Goal: Transaction & Acquisition: Purchase product/service

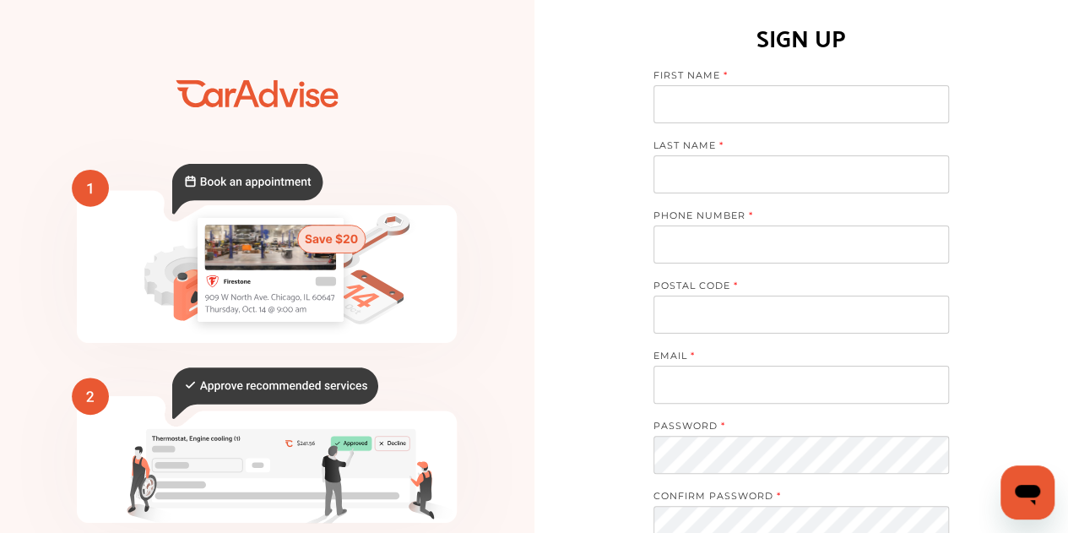
click at [729, 78] on label "FIRST NAME" at bounding box center [792, 77] width 279 height 16
click at [733, 111] on input at bounding box center [800, 104] width 295 height 38
type input "*******"
type input "******"
type input "**********"
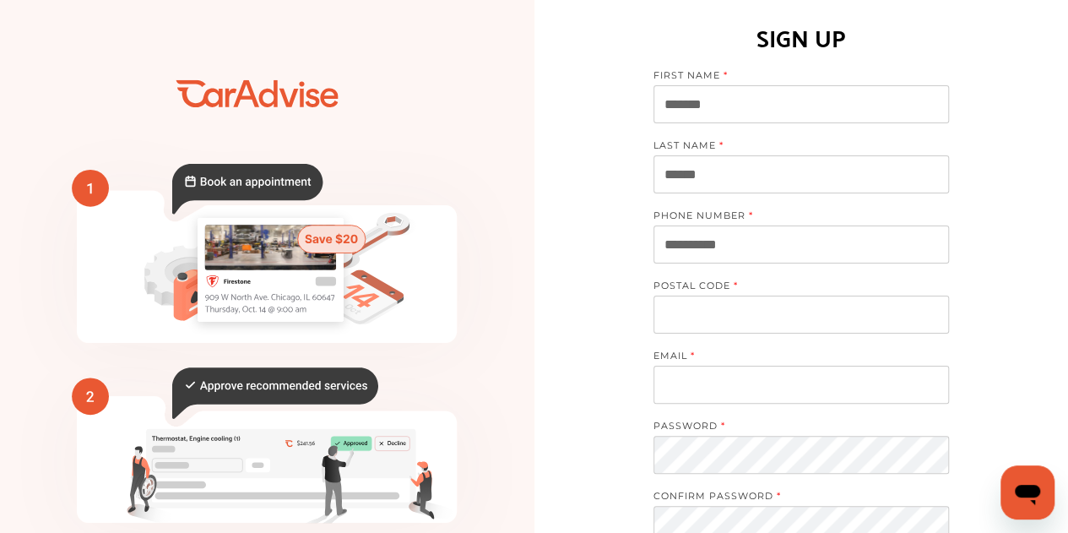
click at [746, 331] on div "POSTAL CODE" at bounding box center [800, 314] width 295 height 70
click at [747, 317] on input at bounding box center [800, 314] width 295 height 38
type input "*****"
click at [696, 376] on input at bounding box center [800, 384] width 295 height 38
click at [1056, 405] on div "**********" at bounding box center [801, 418] width 534 height 836
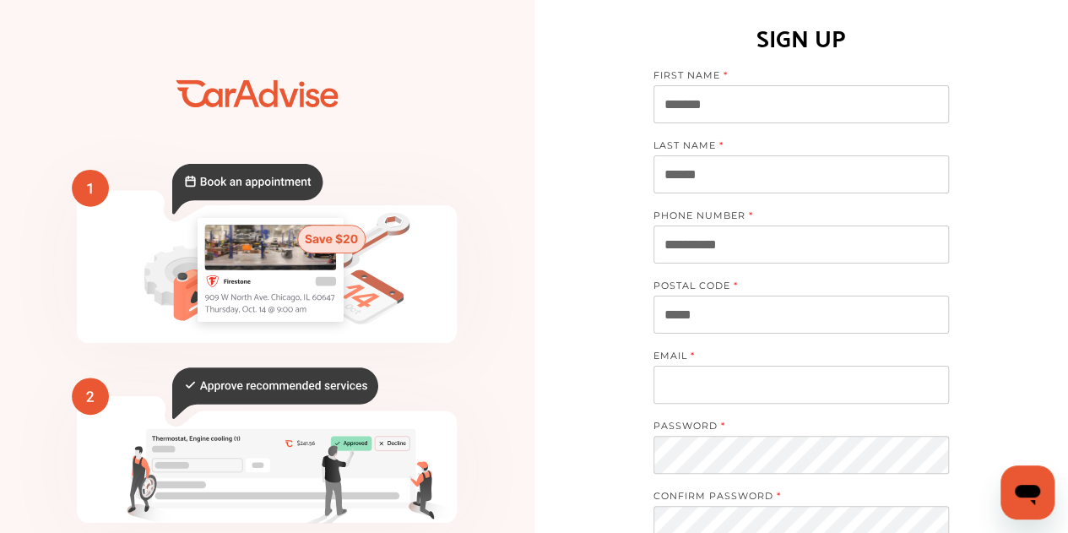
click at [859, 382] on input at bounding box center [800, 384] width 295 height 38
type input "**********"
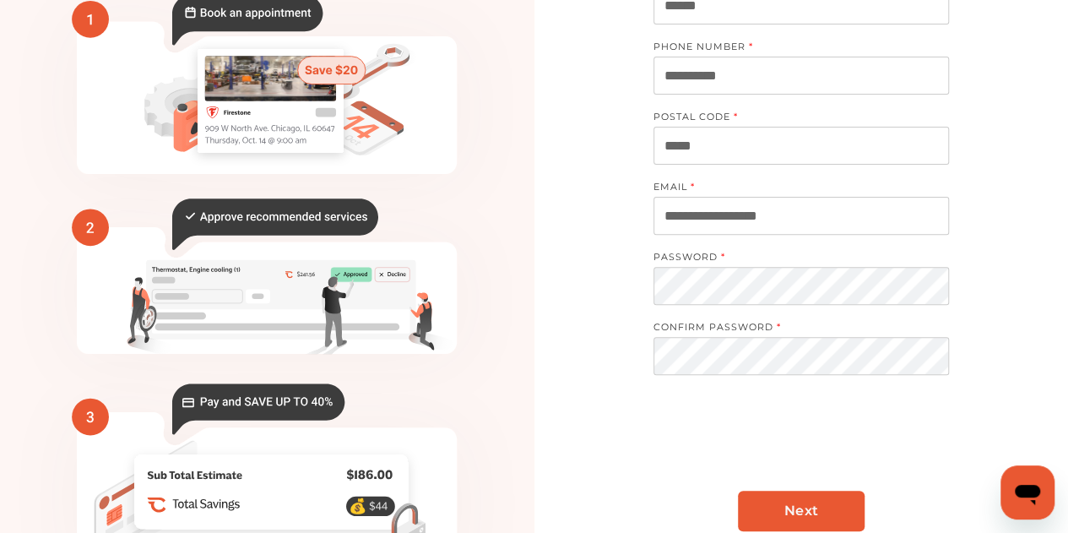
scroll to position [253, 0]
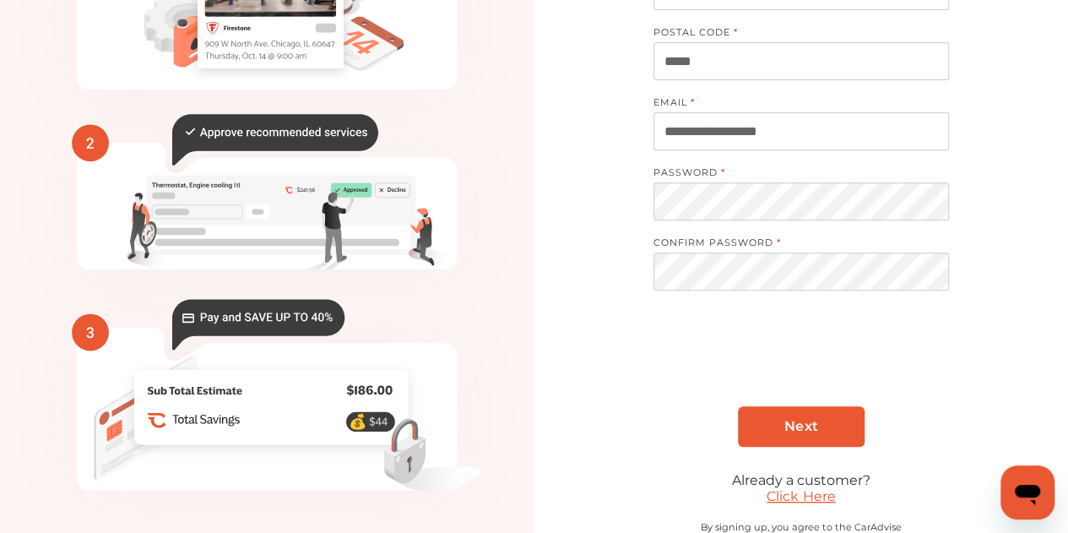
click at [778, 431] on link "Next" at bounding box center [801, 426] width 127 height 41
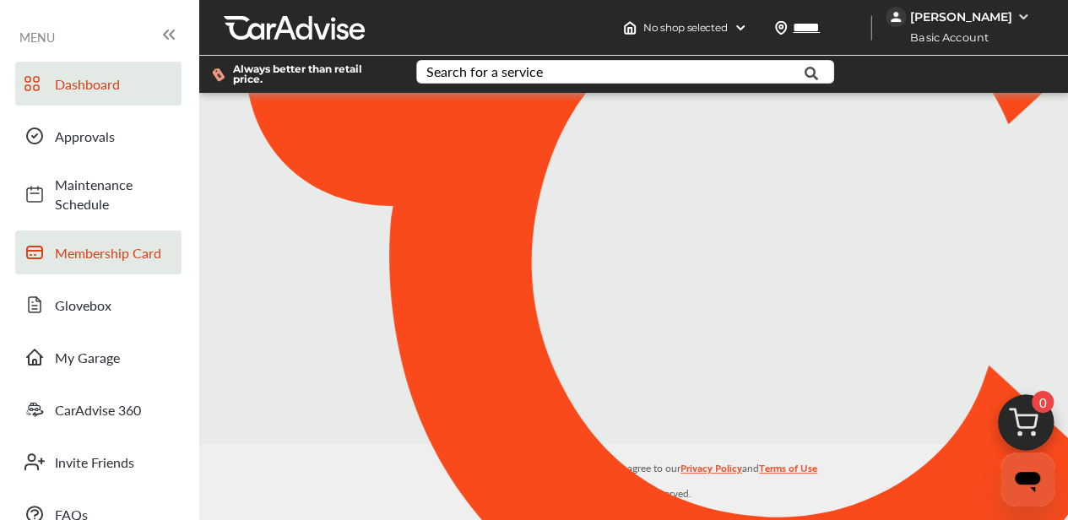
scroll to position [12, 0]
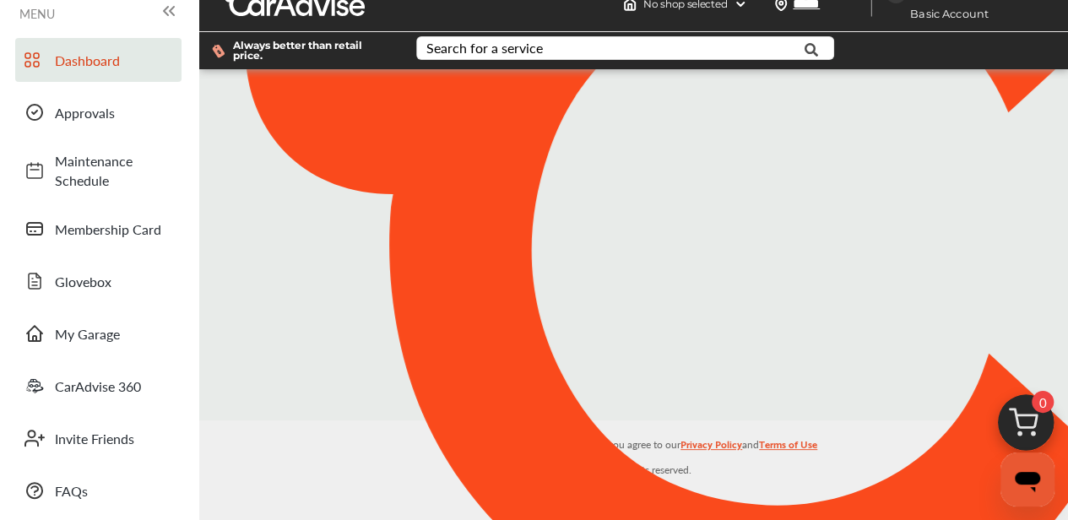
click at [164, 15] on icon at bounding box center [166, 11] width 4 height 8
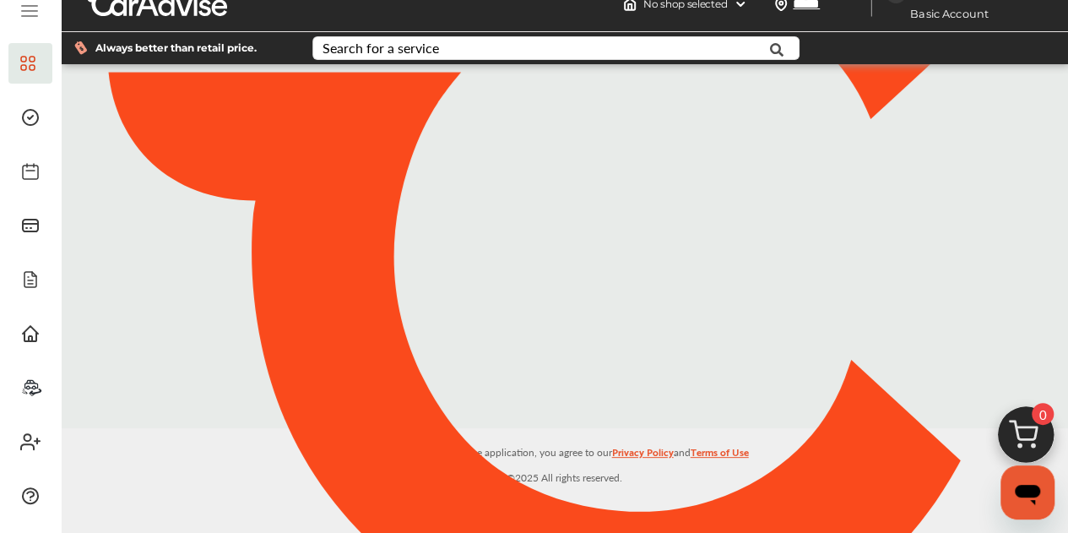
click at [26, 21] on icon at bounding box center [29, 11] width 20 height 20
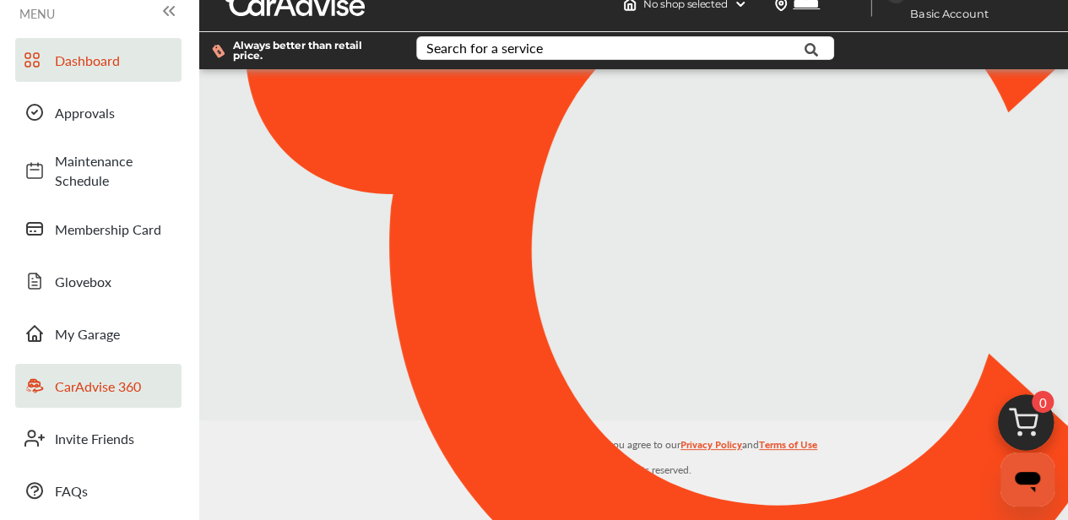
scroll to position [0, 0]
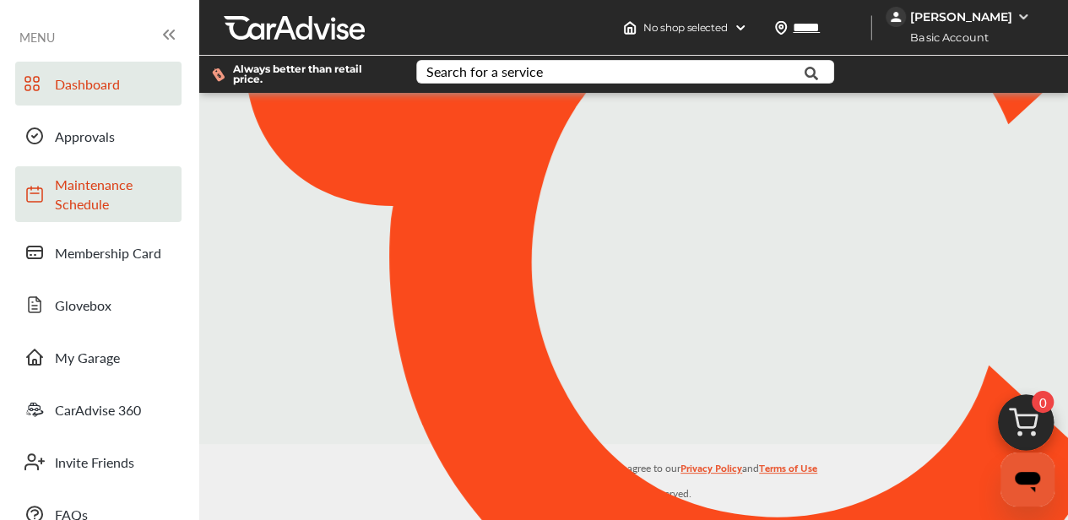
click at [160, 175] on span "Maintenance Schedule" at bounding box center [114, 194] width 118 height 39
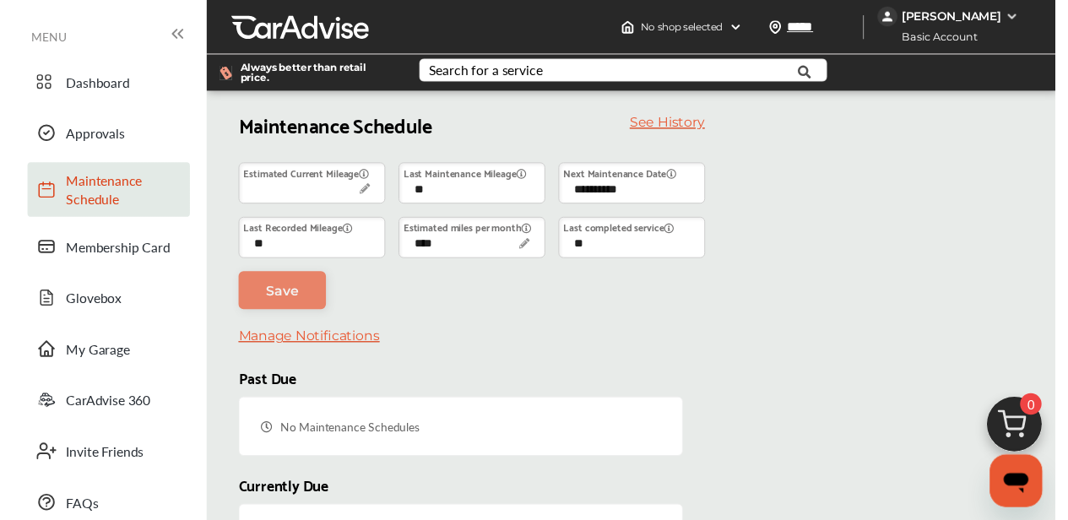
scroll to position [119, 0]
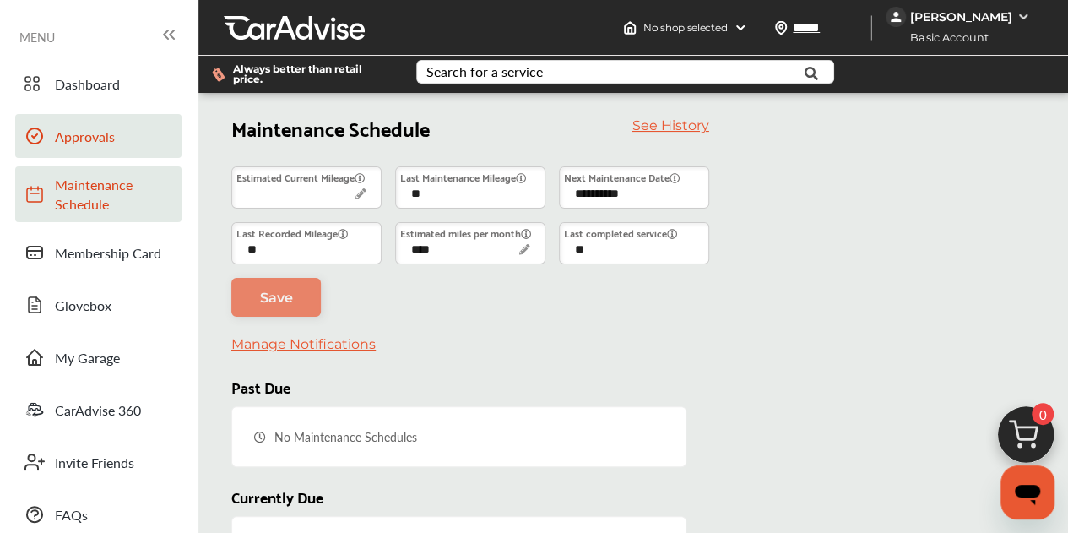
click at [153, 127] on span "Approvals" at bounding box center [114, 136] width 118 height 19
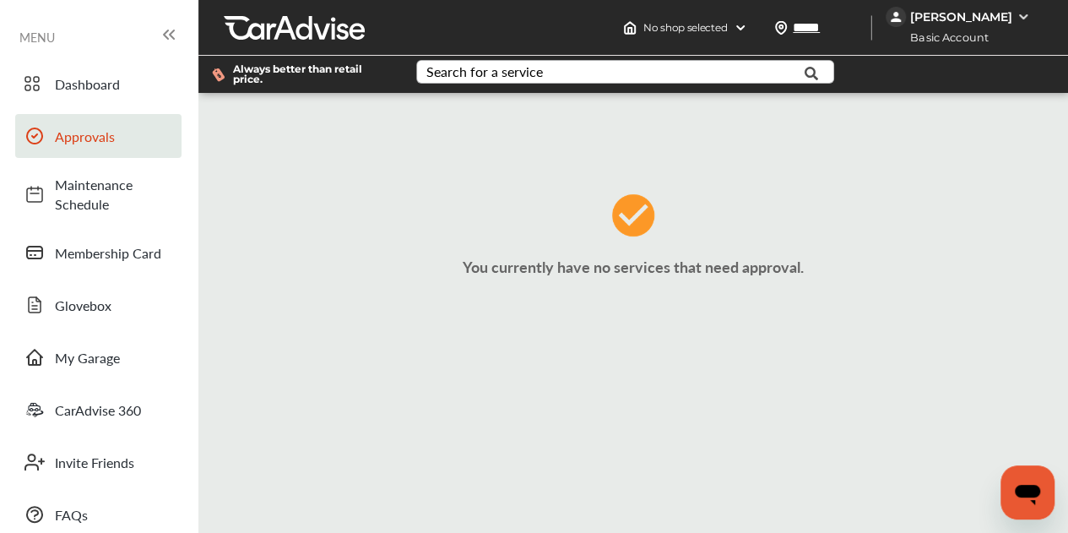
click at [535, 77] on div "Search for a service" at bounding box center [484, 72] width 116 height 14
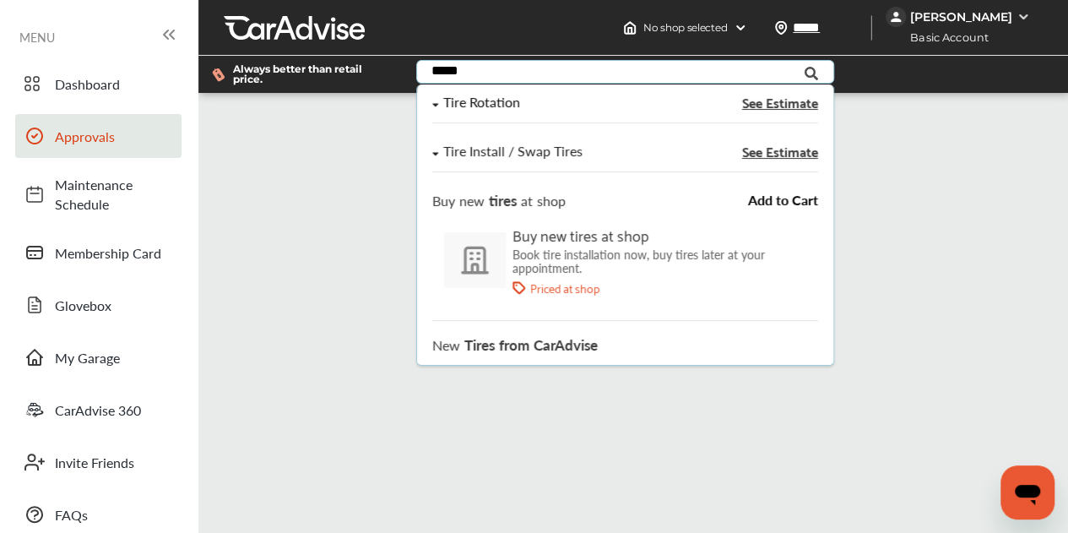
type input "*****"
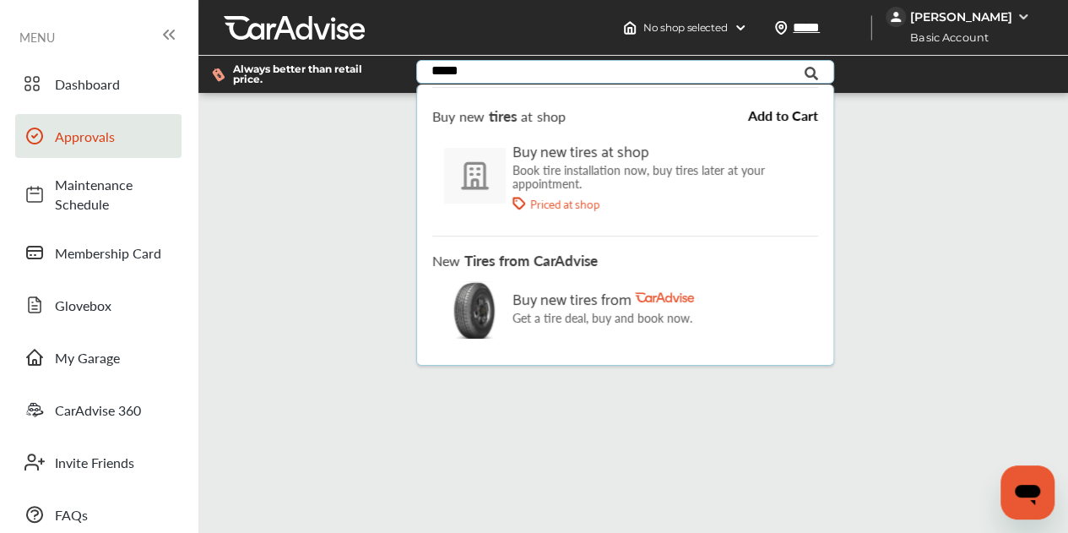
click at [552, 171] on p "Book tire installation now, buy tires later at your appointment." at bounding box center [669, 176] width 317 height 27
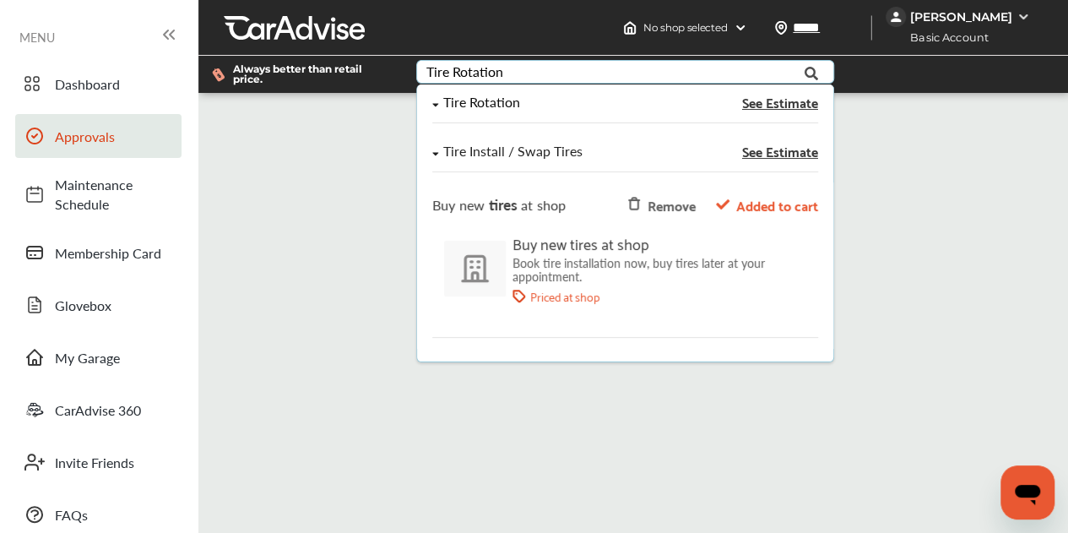
click at [653, 263] on p "Book tire installation now, buy tires later at your appointment." at bounding box center [669, 269] width 317 height 27
click at [483, 256] on img at bounding box center [474, 268] width 62 height 57
click at [773, 200] on span "Added to cart" at bounding box center [776, 204] width 82 height 23
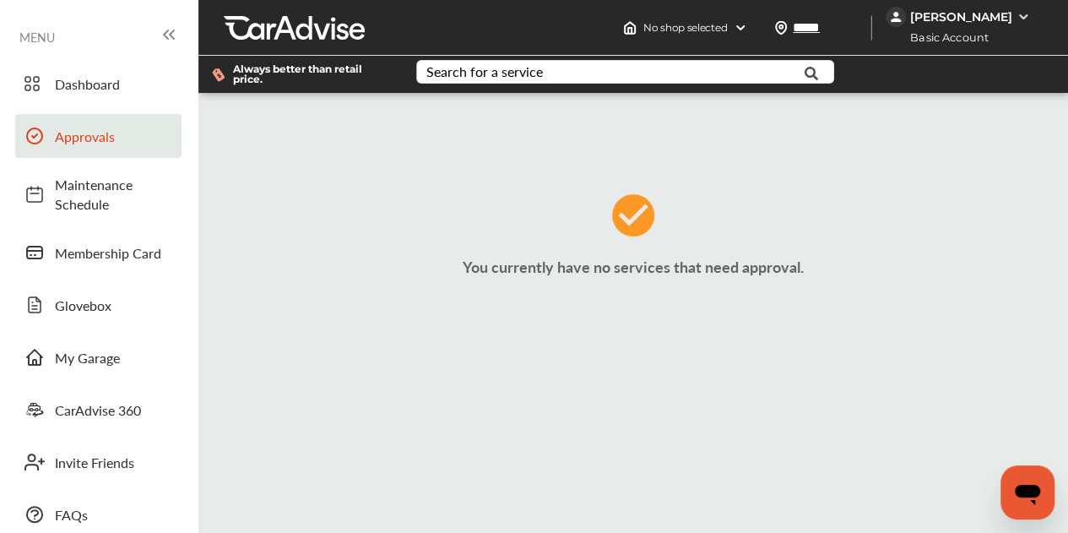
click at [934, 140] on div "You currently have no services that need approval." at bounding box center [633, 241] width 861 height 271
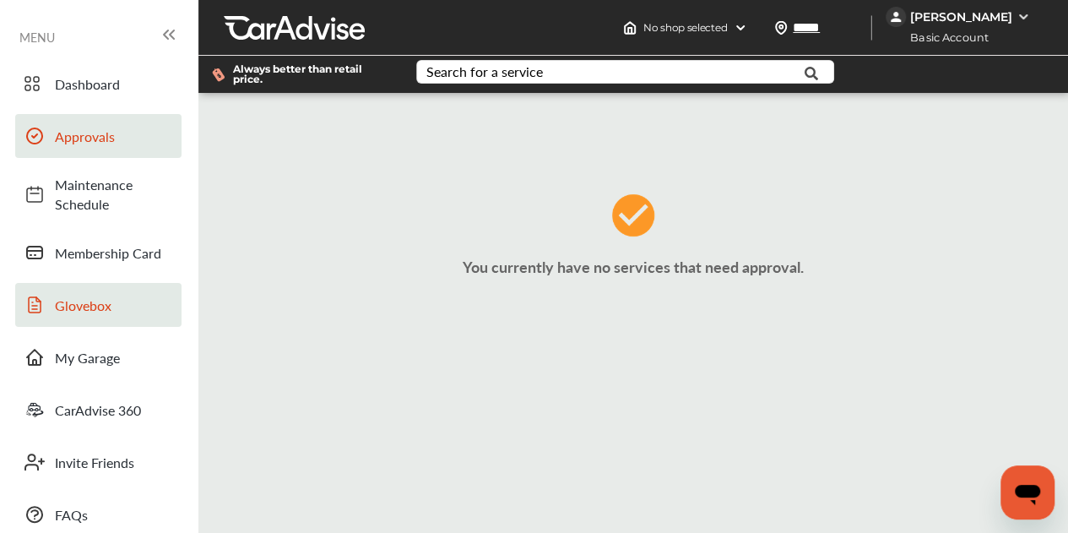
scroll to position [3, 0]
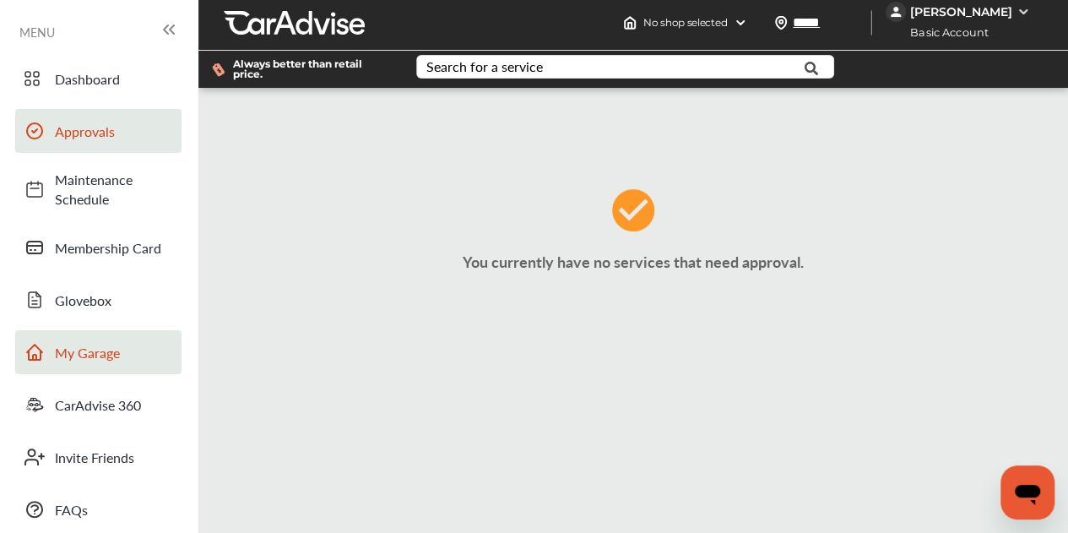
click at [101, 344] on span "My Garage" at bounding box center [114, 352] width 118 height 19
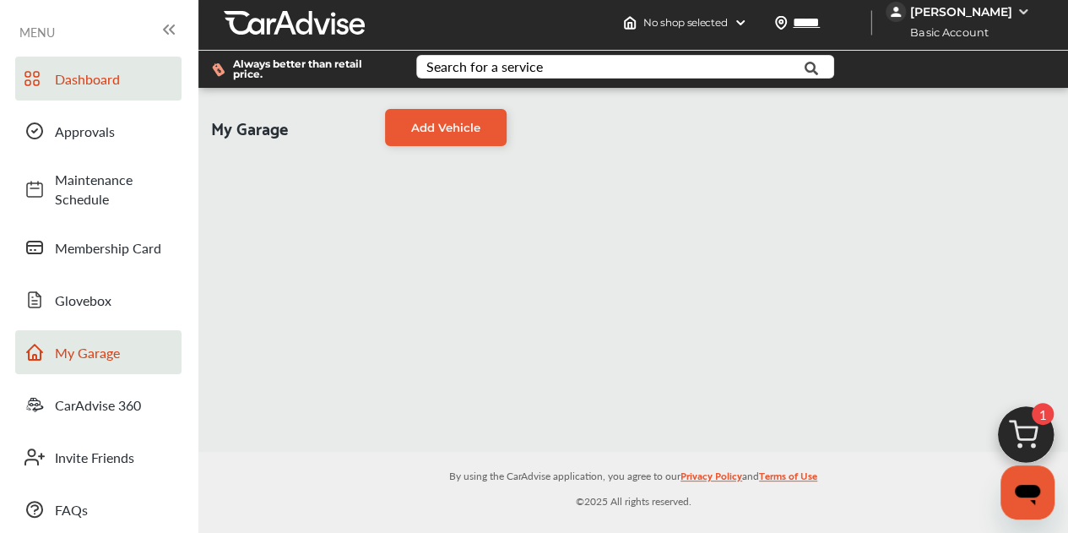
click at [125, 76] on span "Dashboard" at bounding box center [114, 78] width 118 height 19
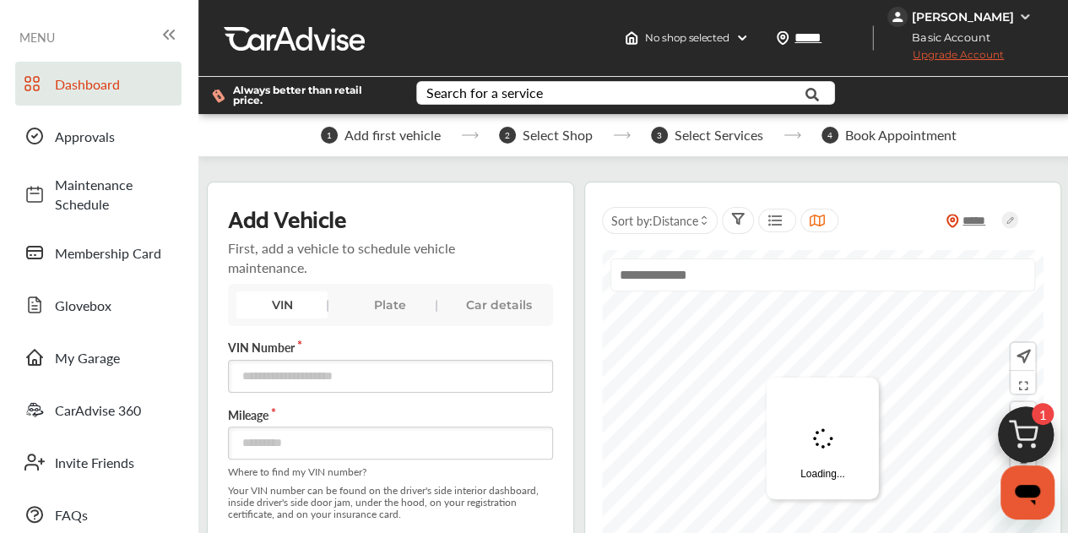
scroll to position [84, 0]
click at [496, 291] on div "Car details" at bounding box center [497, 304] width 91 height 27
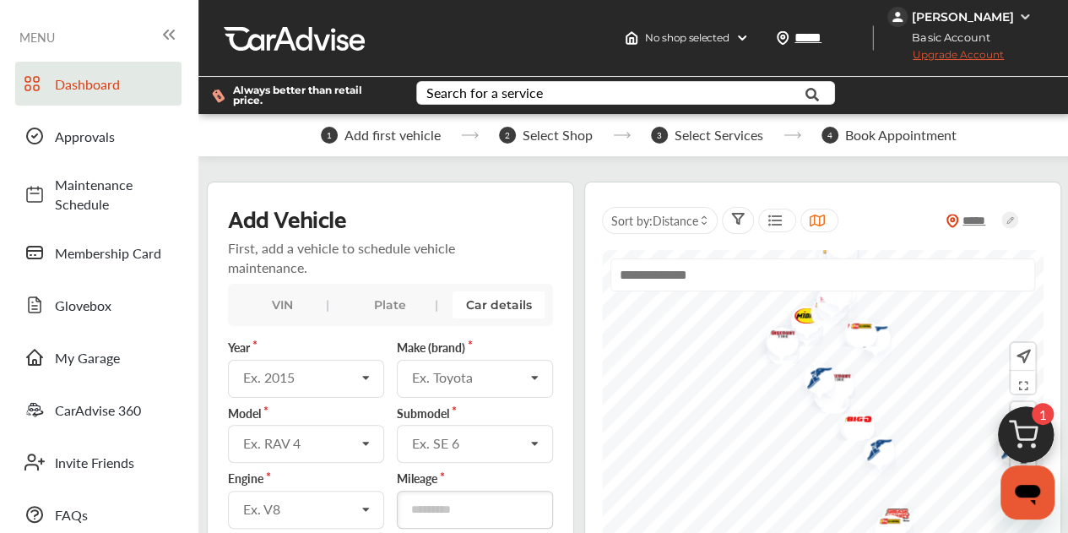
click at [395, 291] on div "Plate" at bounding box center [389, 304] width 91 height 27
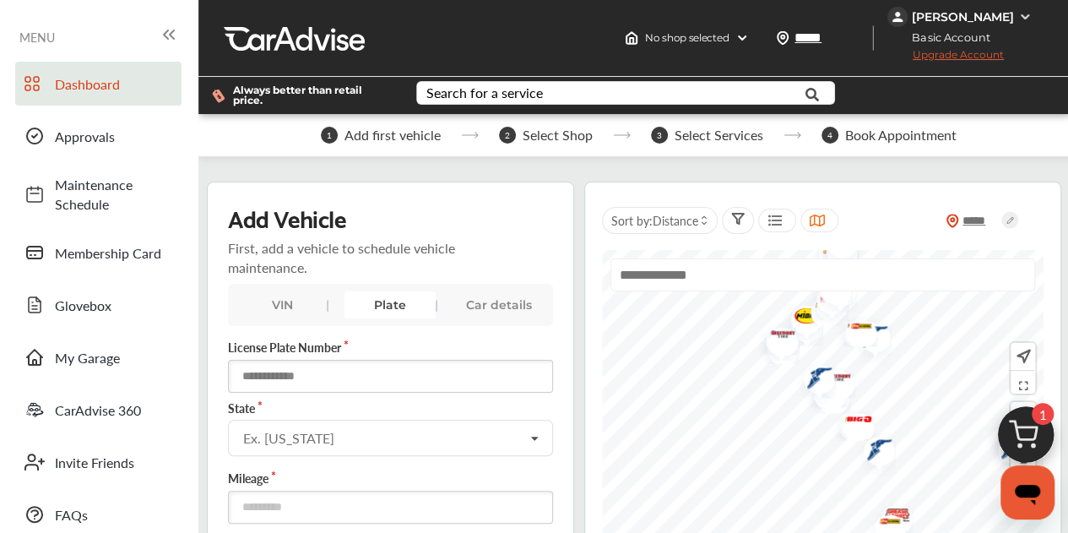
click at [390, 360] on input "text" at bounding box center [390, 376] width 325 height 33
click at [461, 291] on div "Car details" at bounding box center [497, 304] width 91 height 27
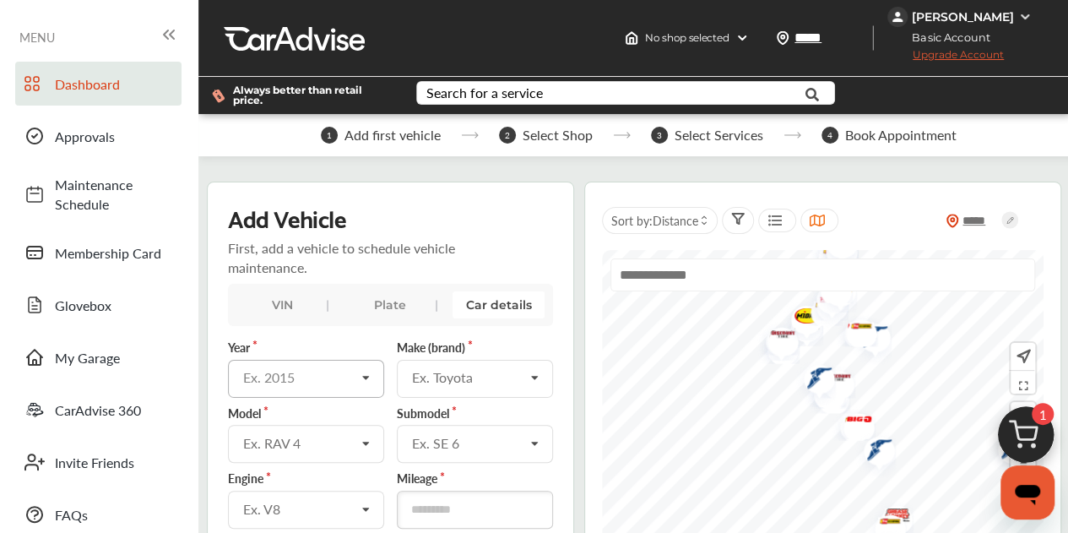
click at [290, 360] on input "text" at bounding box center [307, 376] width 154 height 33
click at [307, 360] on input "text" at bounding box center [307, 376] width 154 height 33
click at [370, 360] on icon at bounding box center [366, 378] width 29 height 36
click at [475, 371] on div "Ex. Toyota" at bounding box center [468, 378] width 112 height 14
click at [475, 360] on input "text" at bounding box center [475, 376] width 154 height 33
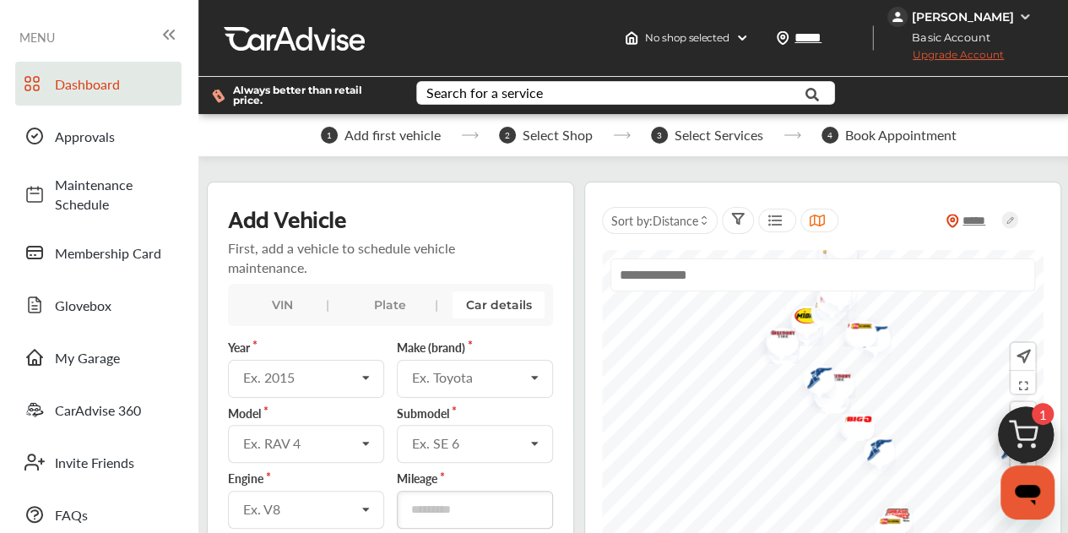
click at [506, 469] on label "Mileage" at bounding box center [475, 477] width 156 height 17
click at [517, 436] on div "Ex. SE 6" at bounding box center [468, 443] width 112 height 14
click at [517, 425] on input "text" at bounding box center [475, 441] width 154 height 33
click at [343, 371] on div "Ex. 2015" at bounding box center [299, 378] width 112 height 14
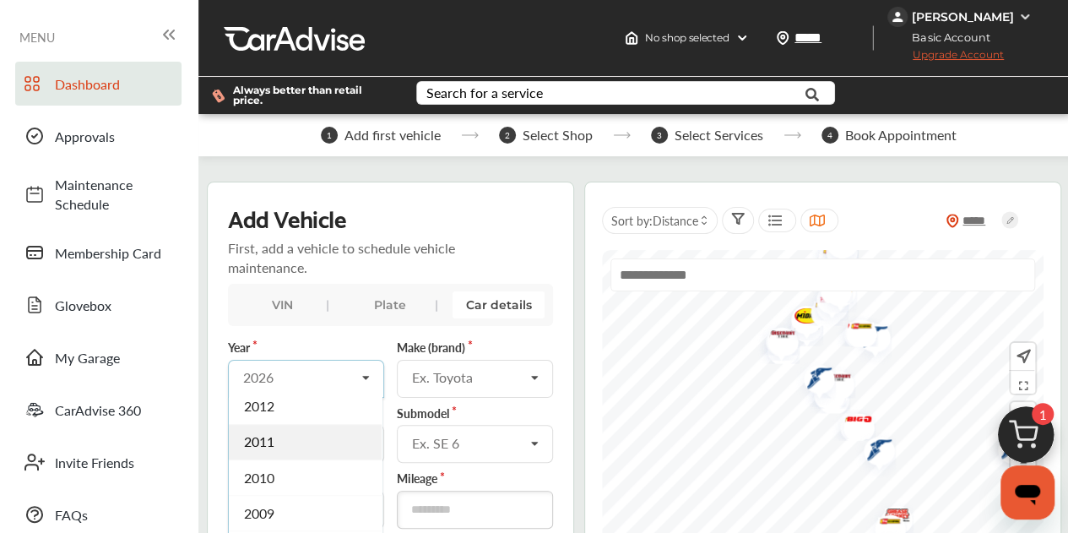
click at [317, 424] on div "2011" at bounding box center [305, 441] width 153 height 35
click at [441, 371] on div "Ex. Toyota" at bounding box center [468, 378] width 112 height 14
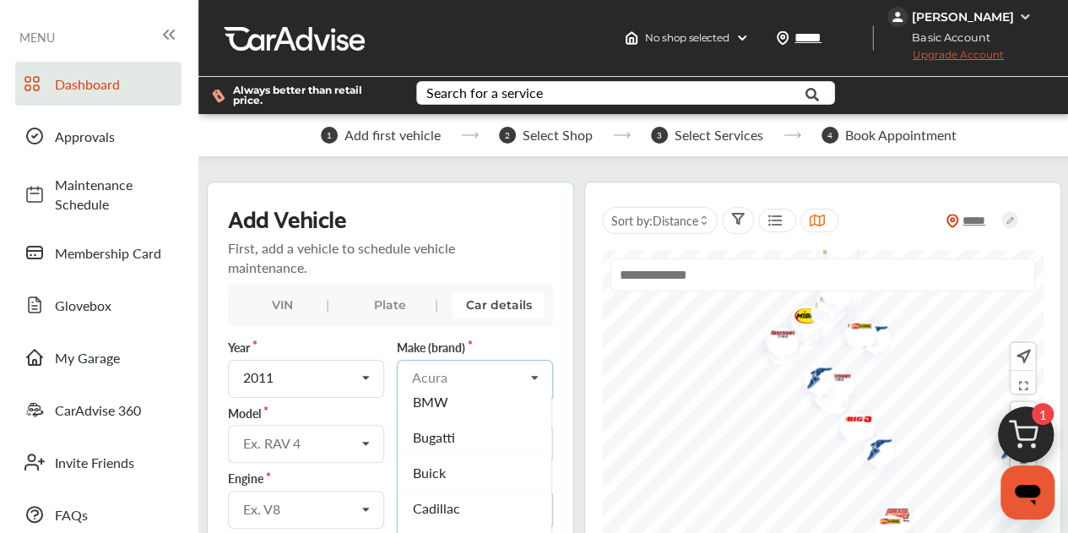
scroll to position [253, 0]
click at [457, 512] on div "Dodge" at bounding box center [474, 529] width 153 height 35
click at [336, 436] on div "Ex. RAV 4" at bounding box center [299, 443] width 112 height 14
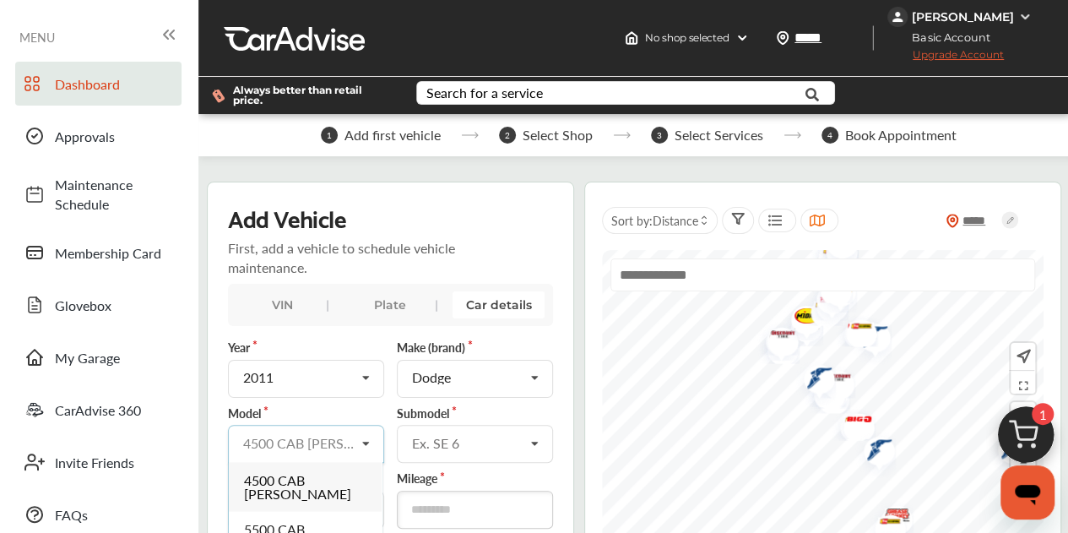
scroll to position [169, 0]
click at [320, 498] on div "Caliber" at bounding box center [305, 515] width 153 height 35
click at [457, 436] on div "Ex. SE 6" at bounding box center [468, 443] width 112 height 14
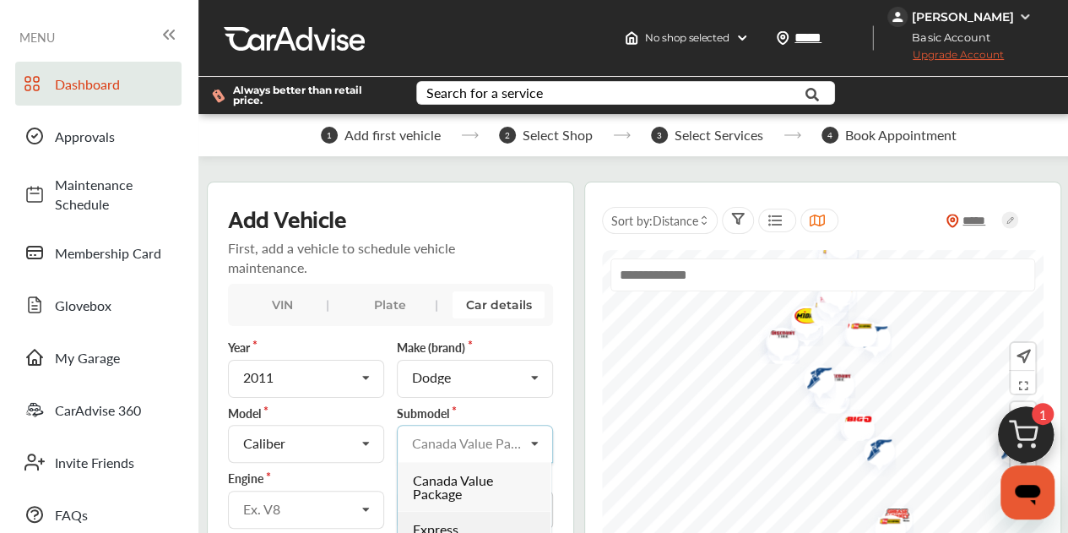
scroll to position [84, 0]
click at [282, 291] on div "VIN" at bounding box center [281, 304] width 91 height 27
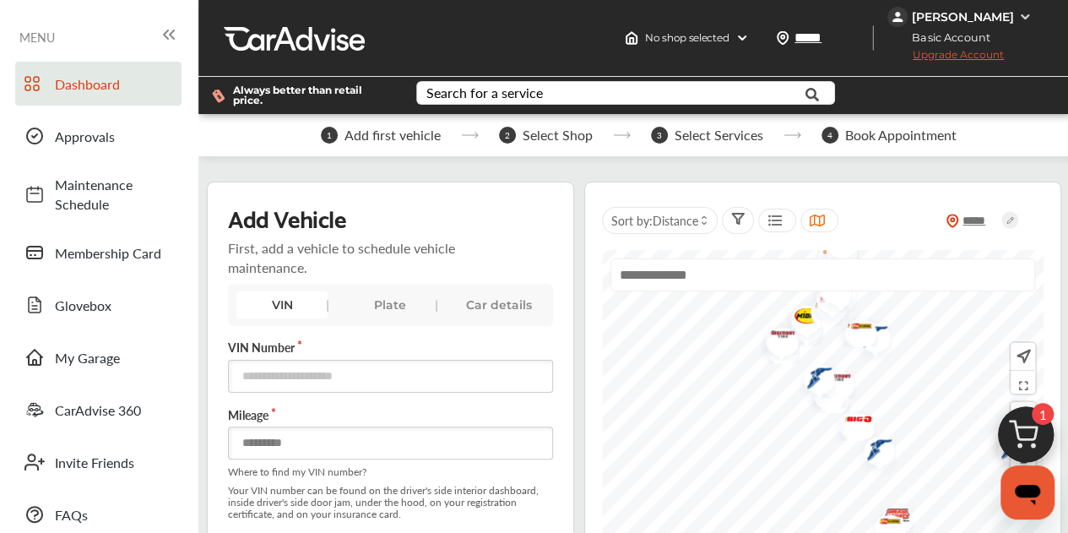
click at [350, 426] on input "number" at bounding box center [390, 442] width 325 height 33
click at [356, 360] on input "text" at bounding box center [390, 376] width 325 height 33
type input "**********"
click at [336, 426] on input "number" at bounding box center [390, 442] width 325 height 33
type input "*"
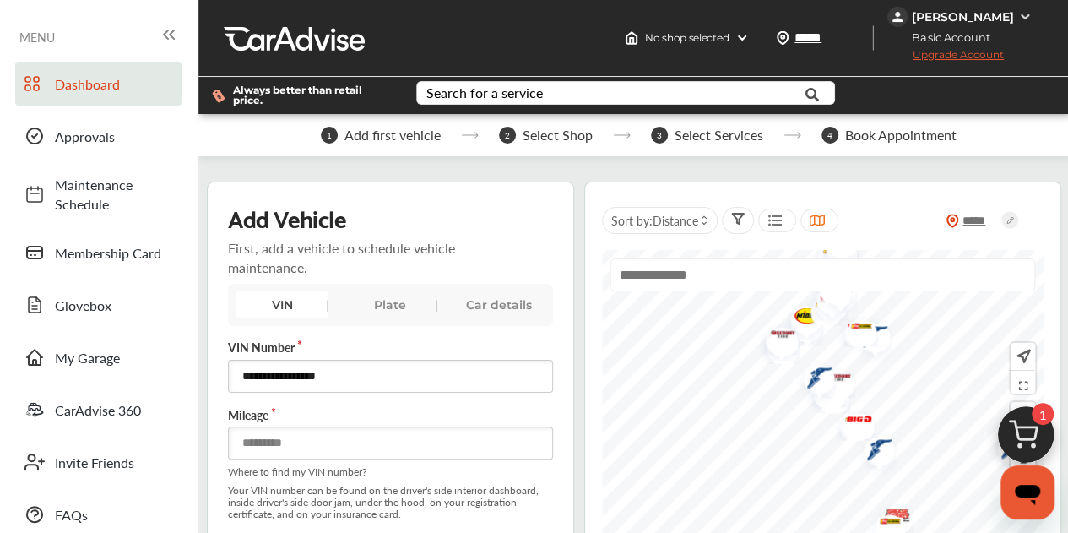
type input "******"
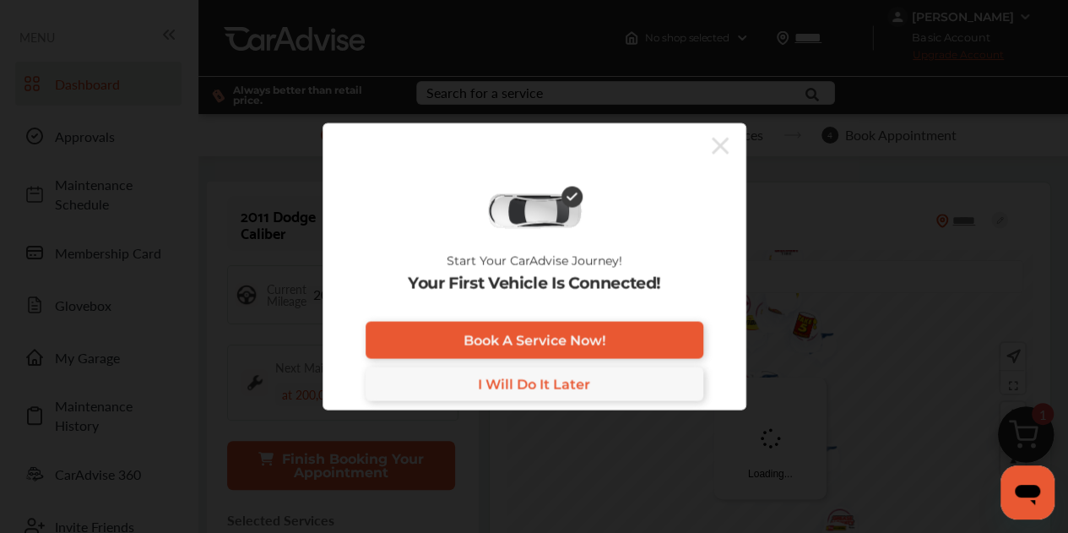
click at [723, 151] on icon at bounding box center [720, 145] width 17 height 27
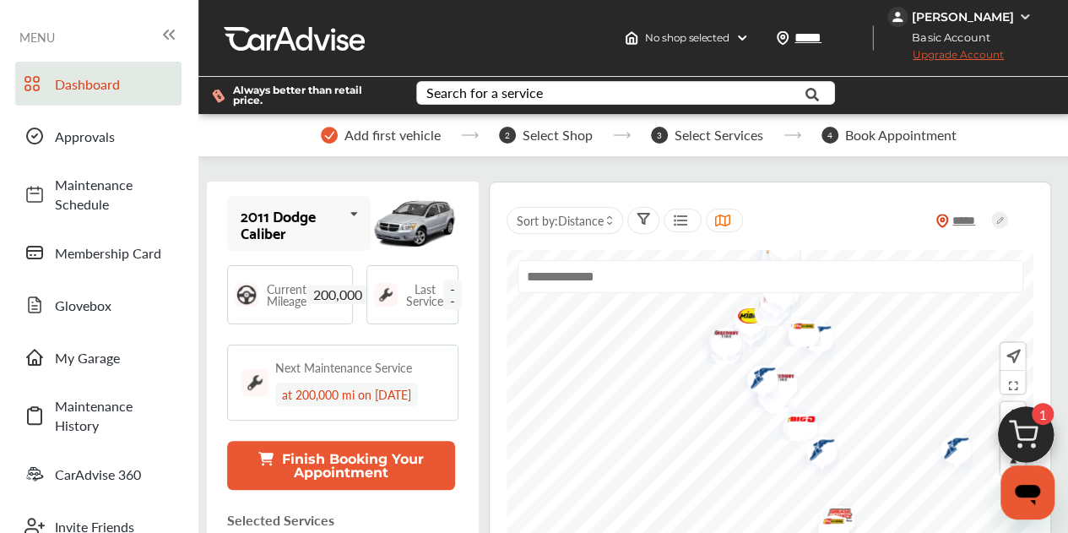
scroll to position [253, 0]
click at [1031, 435] on img at bounding box center [1025, 438] width 81 height 81
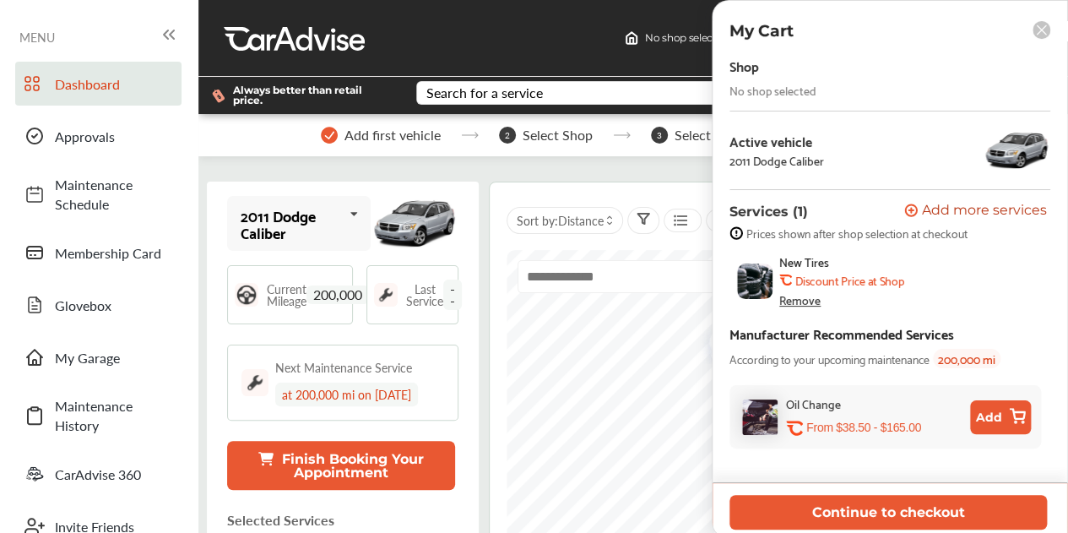
click at [753, 271] on img at bounding box center [754, 280] width 35 height 35
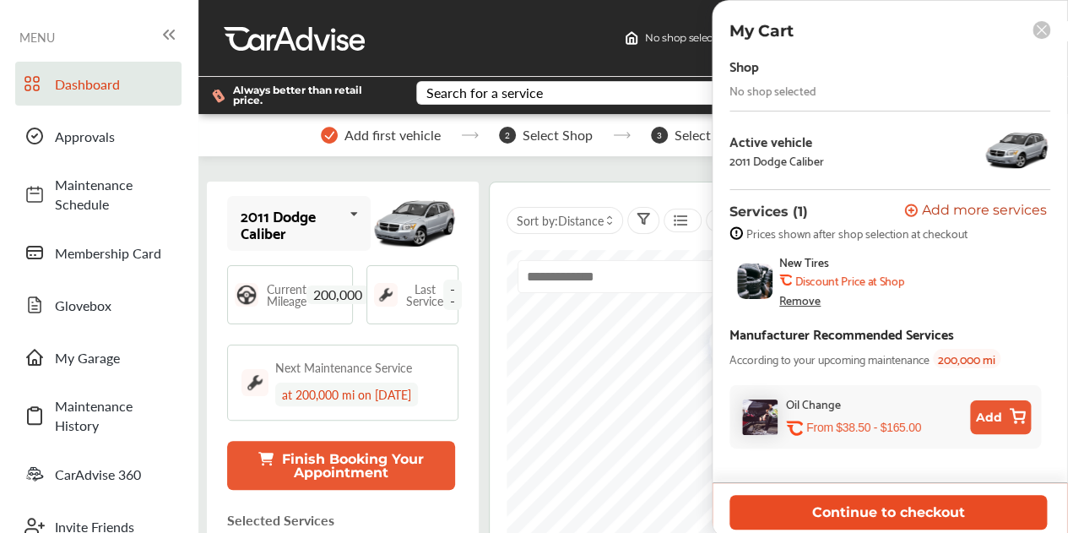
click at [891, 504] on button "Continue to checkout" at bounding box center [887, 512] width 317 height 35
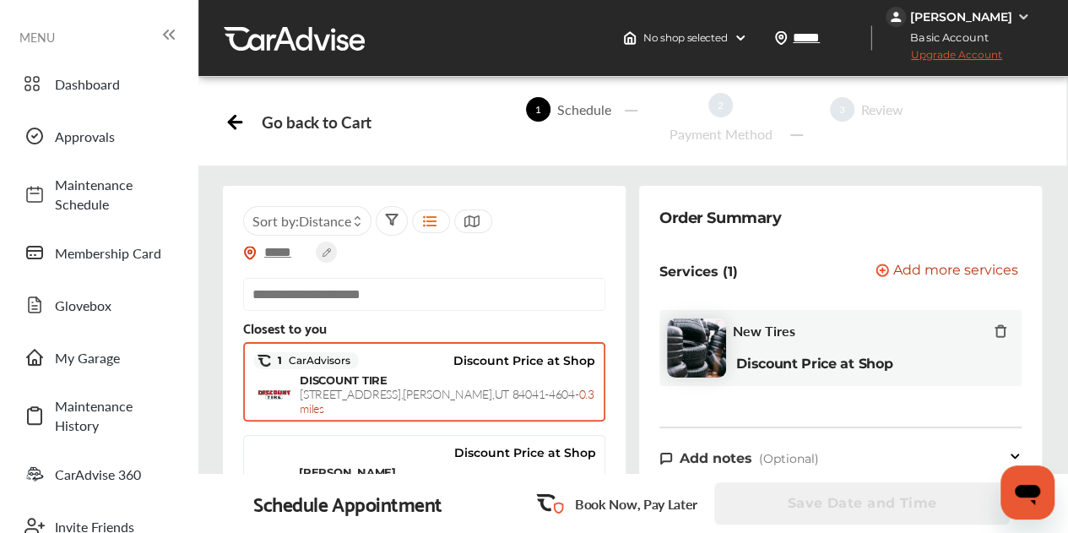
click at [429, 385] on span "[STREET_ADDRESS] - 0.3 miles" at bounding box center [447, 400] width 295 height 31
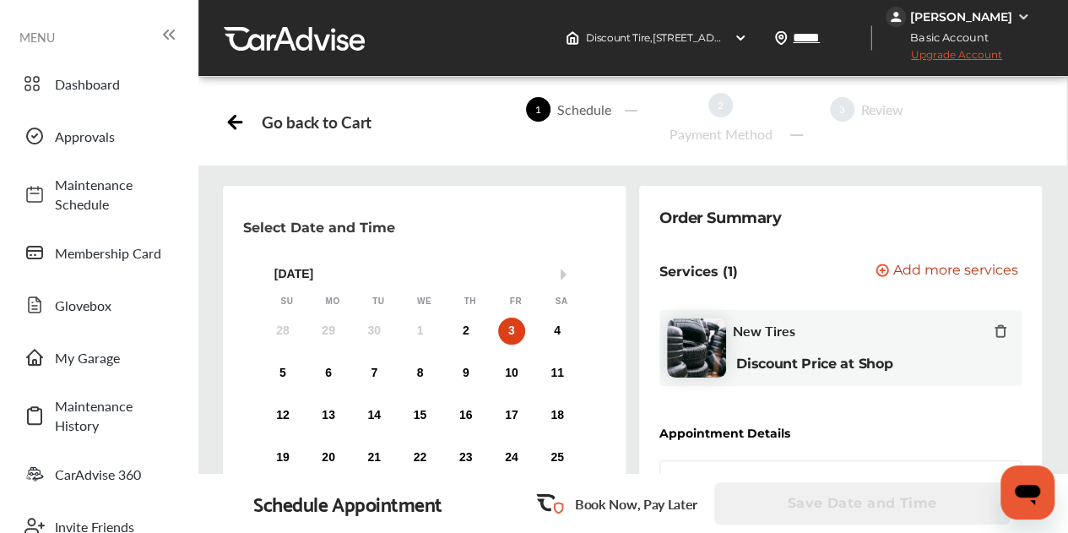
scroll to position [64, 0]
click at [508, 317] on div "3" at bounding box center [511, 330] width 27 height 27
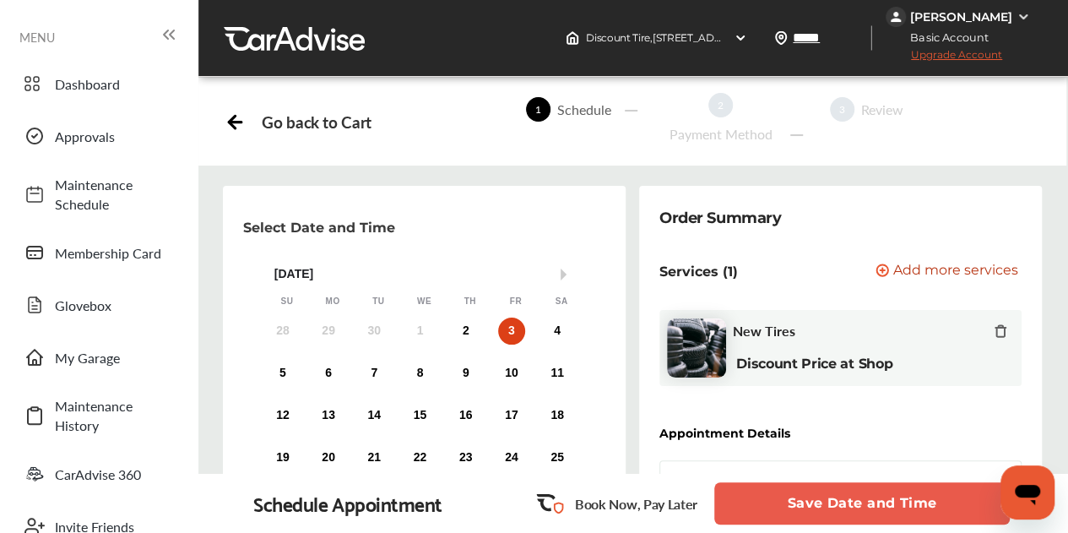
scroll to position [0, 0]
click at [804, 506] on button "Save Date and Time" at bounding box center [861, 503] width 295 height 42
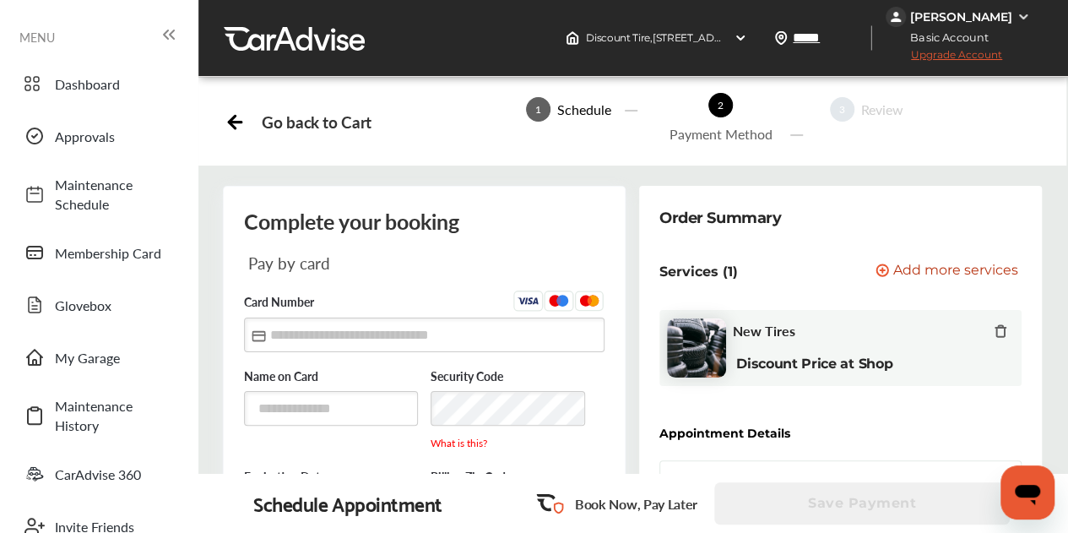
click at [291, 123] on div "Go back to Cart" at bounding box center [316, 121] width 109 height 19
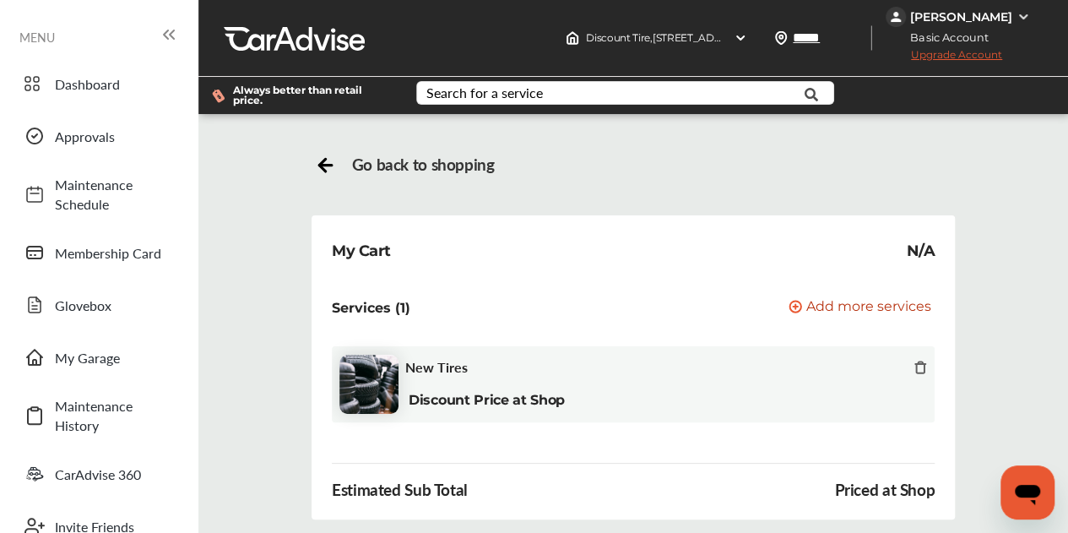
scroll to position [58, 0]
click at [498, 359] on div "New Tires" at bounding box center [666, 368] width 522 height 19
click at [165, 30] on icon at bounding box center [169, 34] width 20 height 20
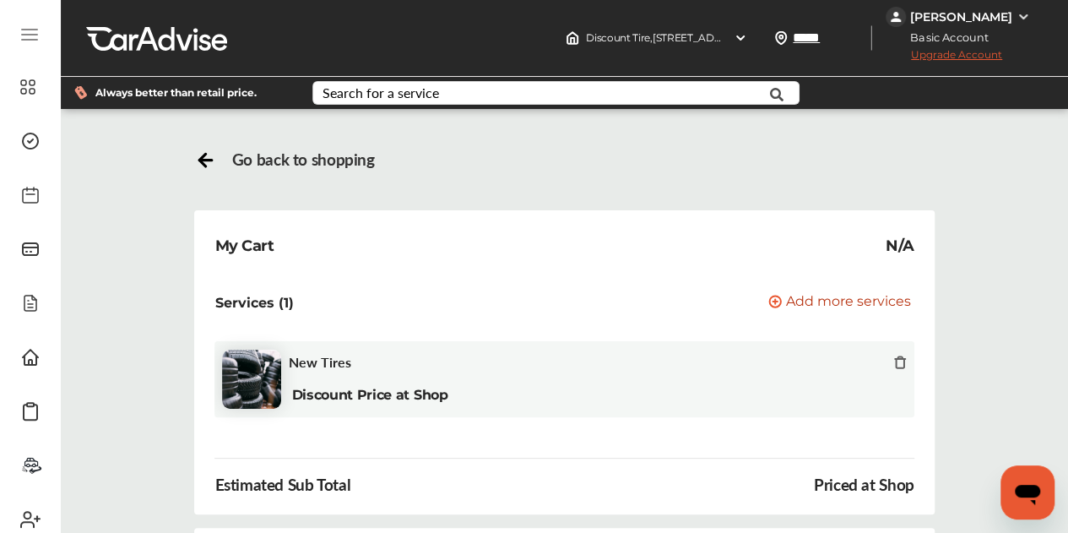
click at [213, 158] on icon at bounding box center [205, 157] width 21 height 21
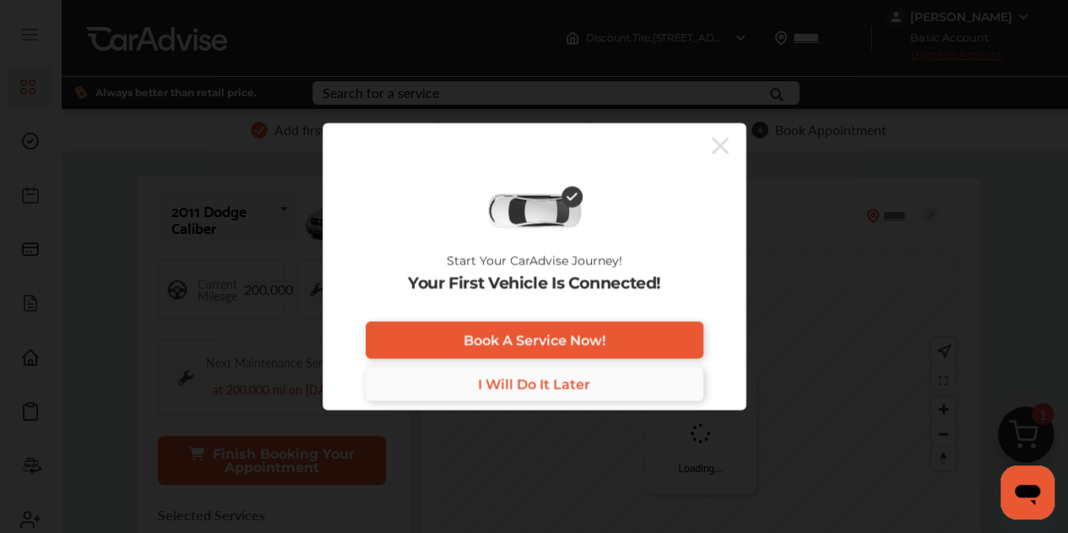
click at [587, 387] on span "I Will Do It Later" at bounding box center [534, 384] width 112 height 16
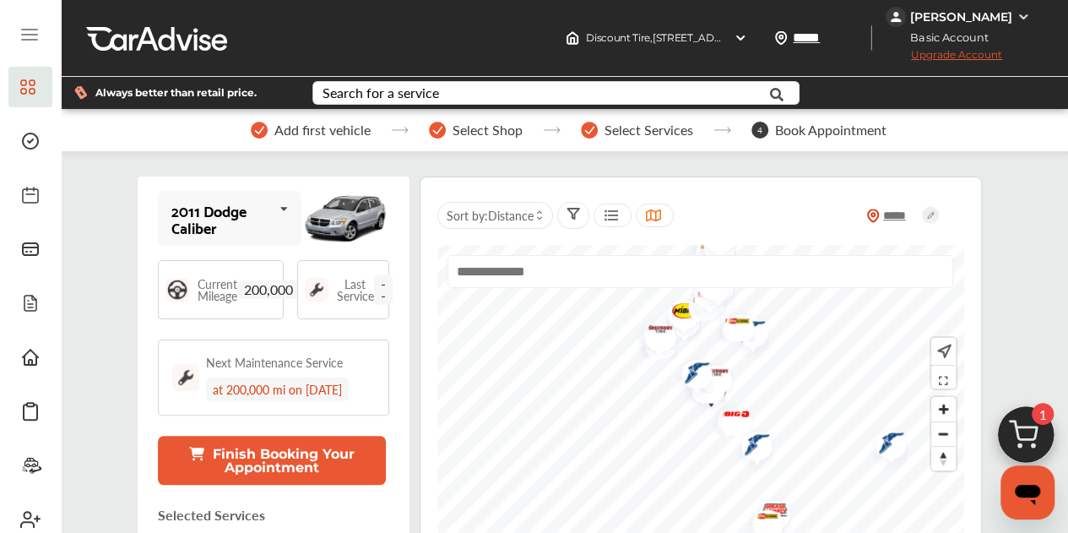
scroll to position [84, 0]
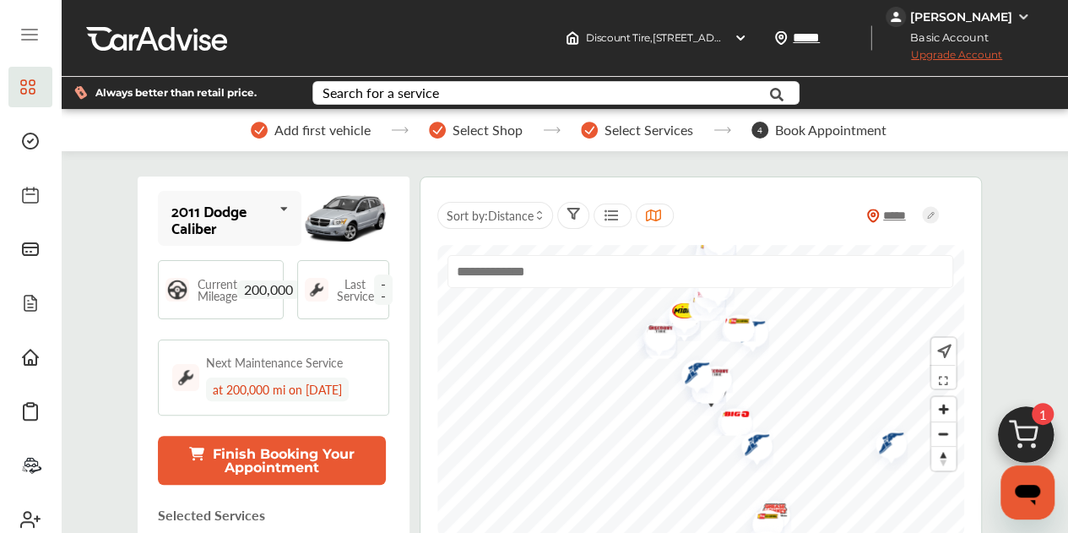
click at [1037, 449] on img at bounding box center [1025, 438] width 81 height 81
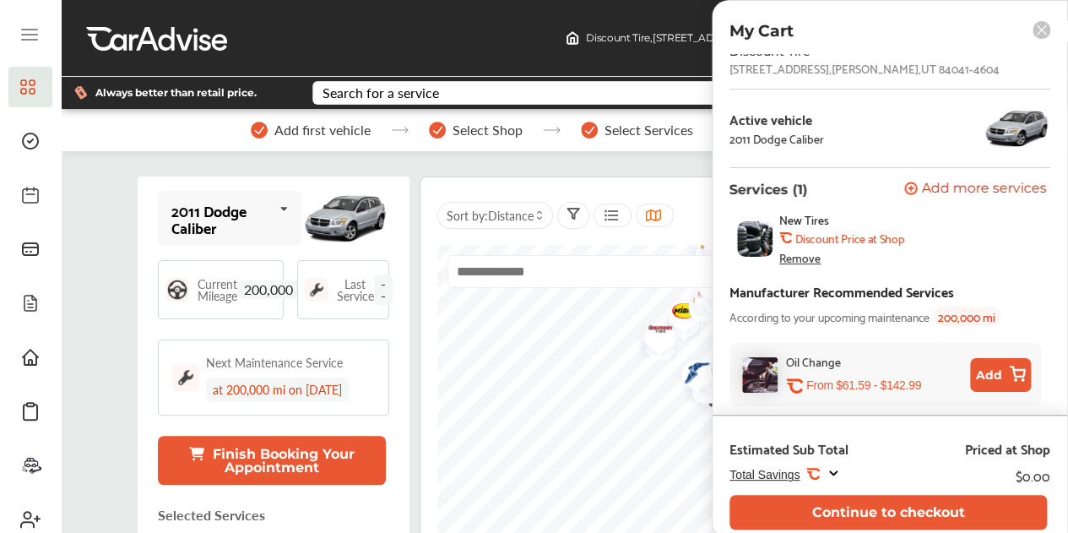
scroll to position [0, 0]
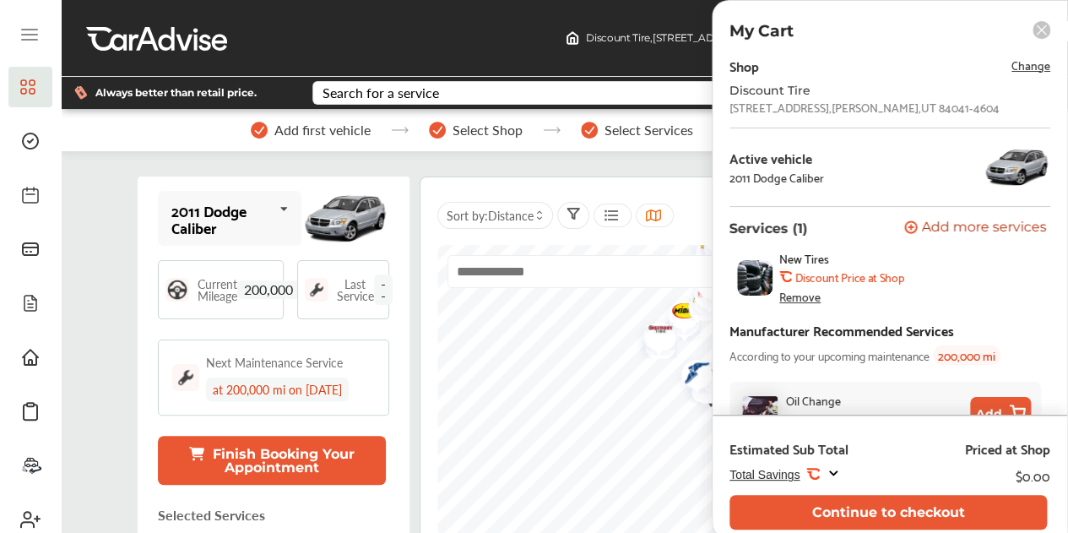
click at [829, 472] on icon at bounding box center [833, 473] width 14 height 14
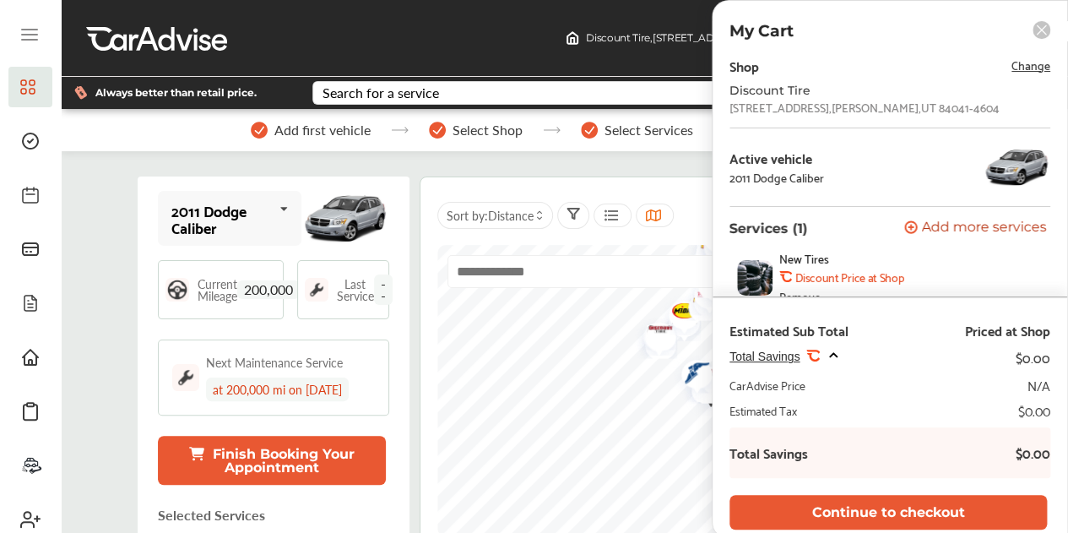
click at [225, 176] on div "2011 Dodge Caliber 2011 Dodge Caliber Current Mileage 200,000 Last Service -- N…" at bounding box center [274, 388] width 272 height 425
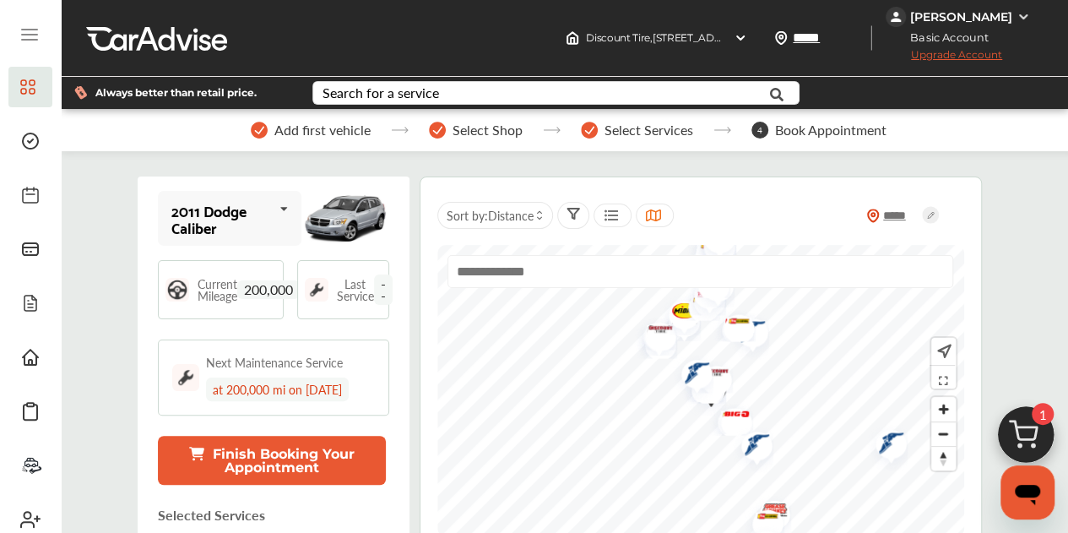
click at [377, 274] on span "--" at bounding box center [383, 289] width 19 height 30
click at [206, 278] on span "Current Mileage" at bounding box center [218, 290] width 40 height 24
click at [270, 191] on icon at bounding box center [284, 209] width 29 height 36
click at [268, 191] on icon at bounding box center [282, 209] width 29 height 36
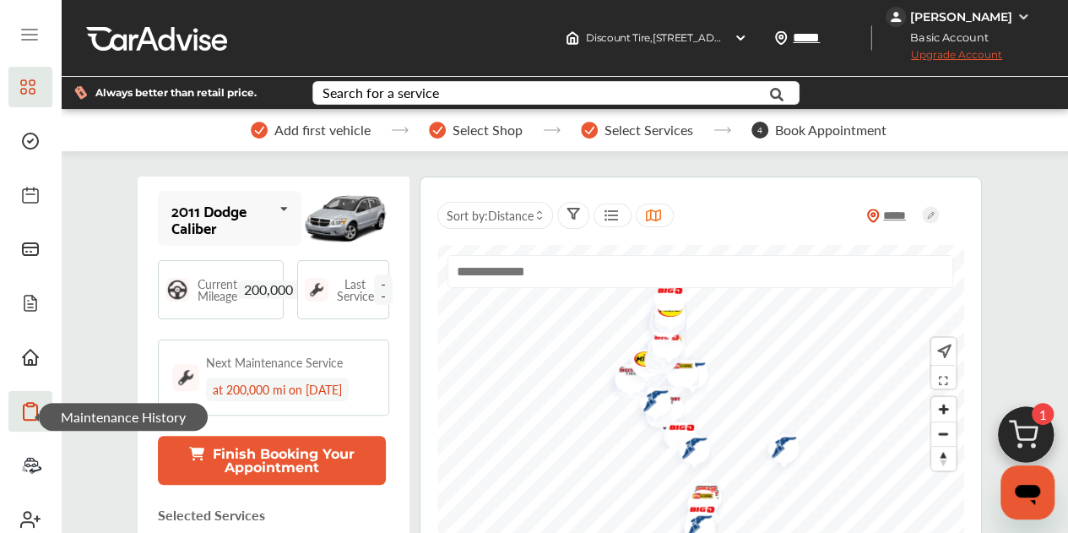
scroll to position [84, 0]
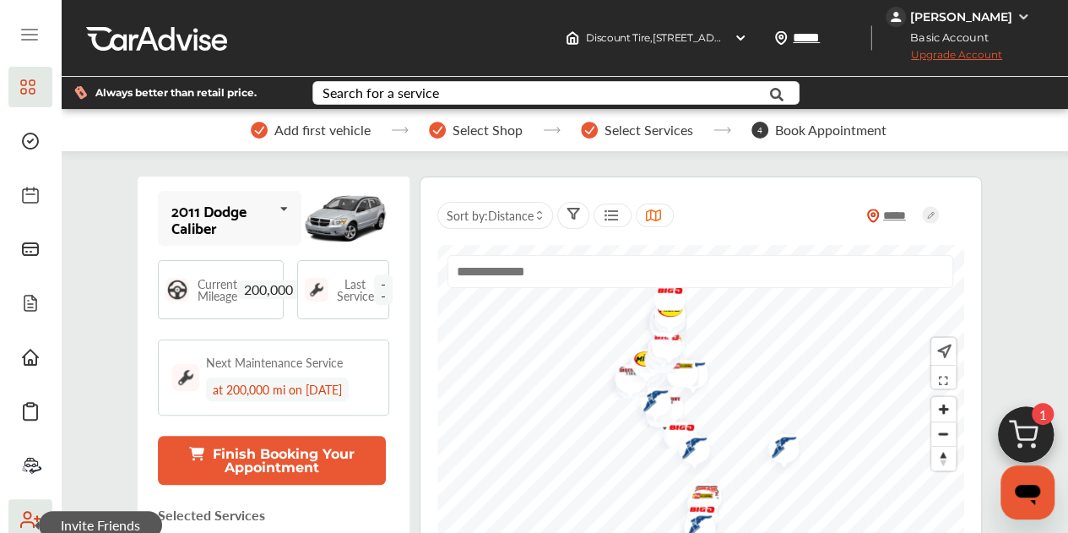
click at [19, 506] on span at bounding box center [30, 519] width 27 height 27
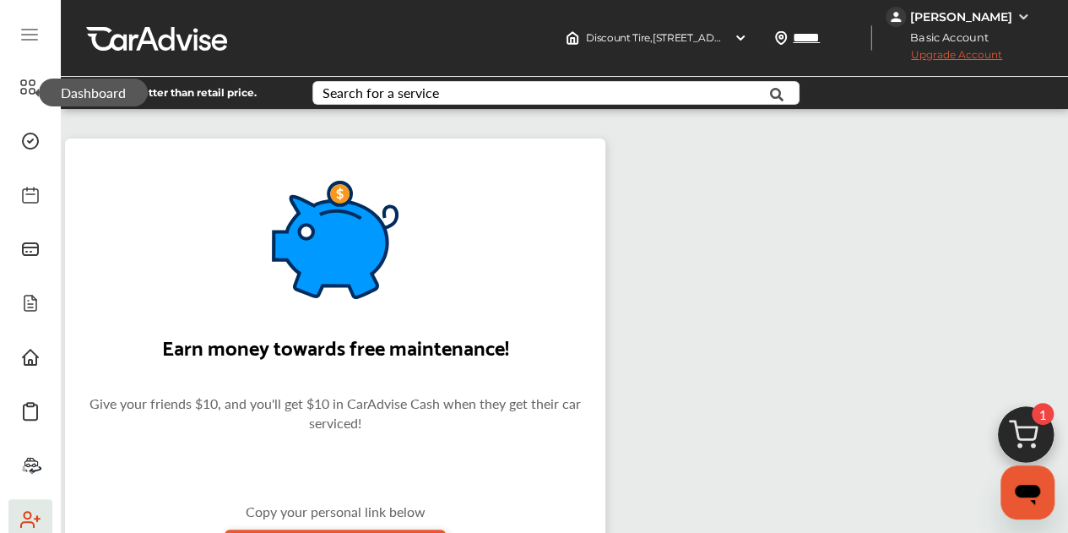
click at [39, 94] on span "Dashboard" at bounding box center [93, 92] width 109 height 28
click at [41, 31] on div at bounding box center [30, 36] width 44 height 33
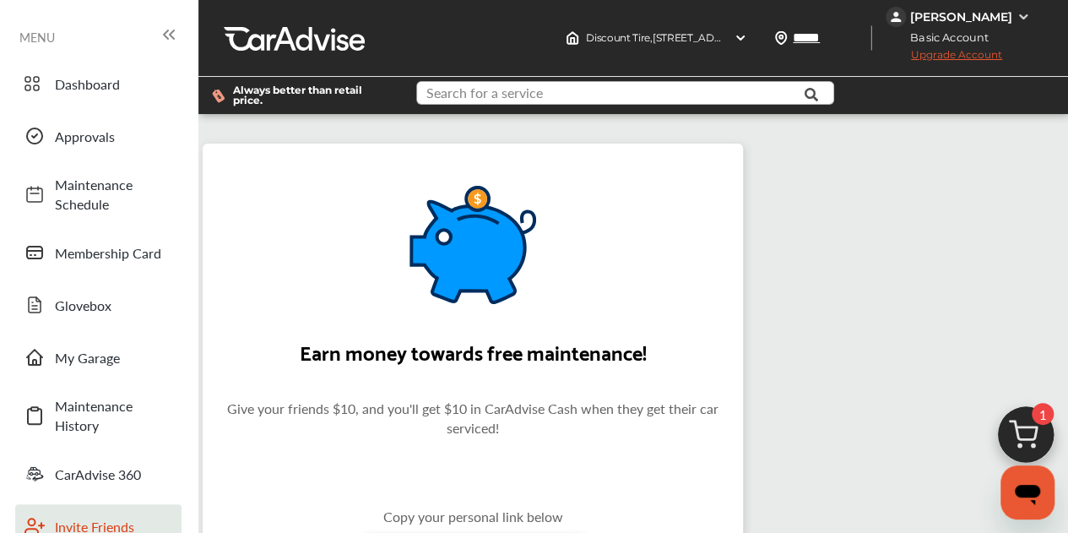
click at [609, 88] on input "text" at bounding box center [616, 95] width 396 height 26
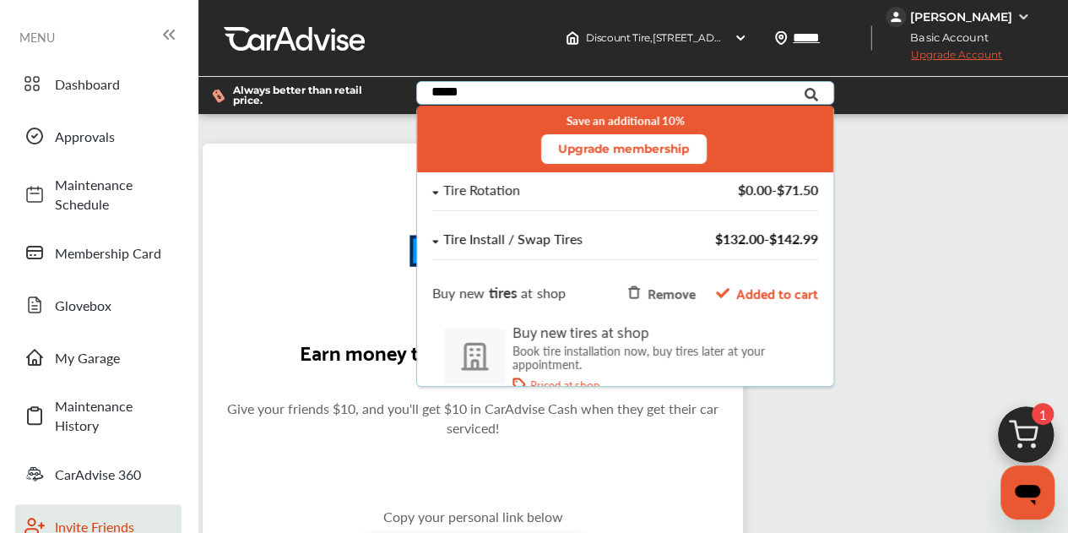
scroll to position [62, 0]
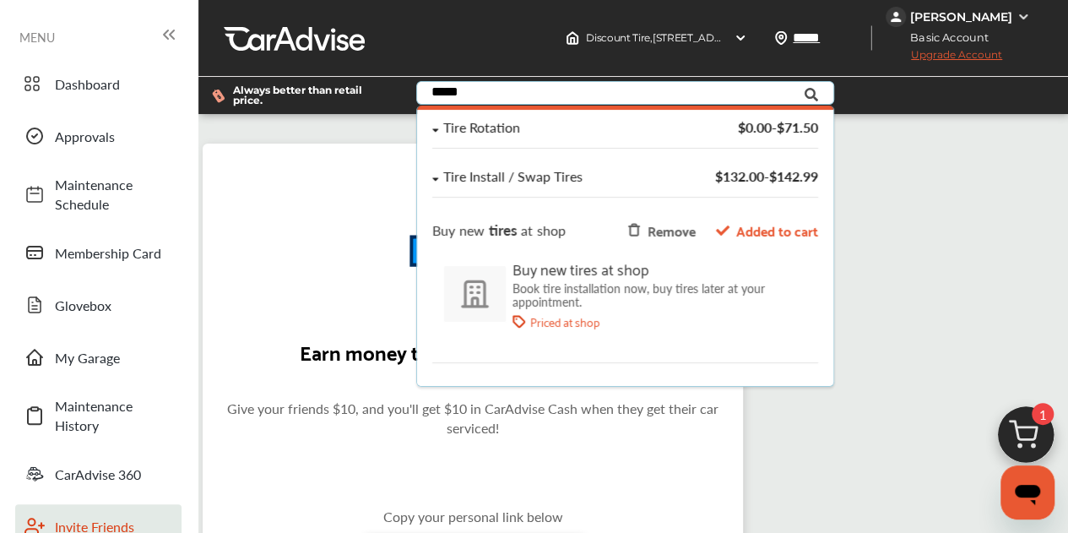
type input "*****"
click at [535, 319] on p "Priced at shop" at bounding box center [563, 322] width 69 height 14
click at [1024, 425] on img at bounding box center [1025, 438] width 81 height 81
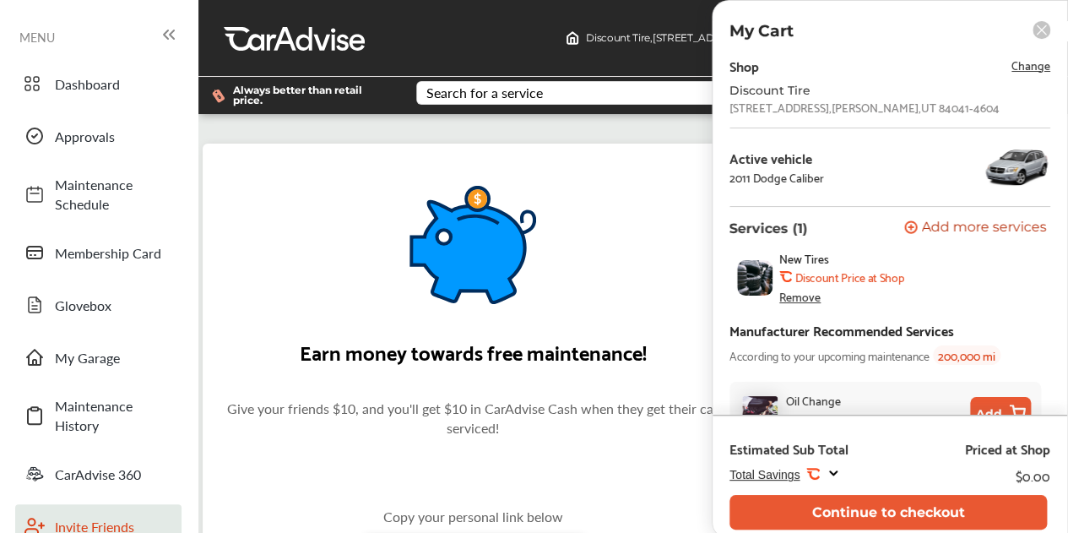
scroll to position [0, 0]
click at [1013, 66] on span "Change" at bounding box center [1030, 64] width 39 height 19
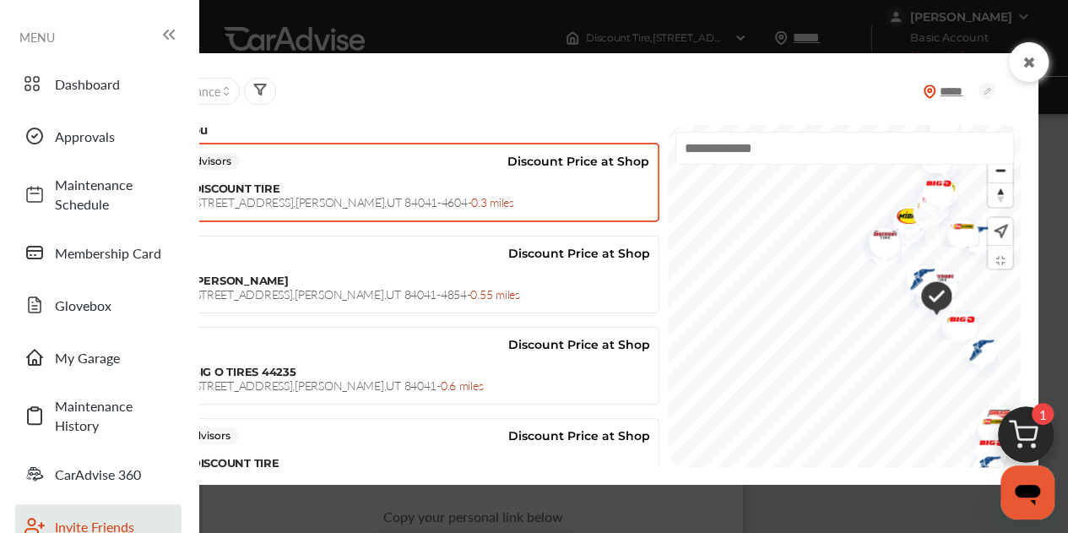
click at [176, 31] on icon at bounding box center [169, 34] width 20 height 20
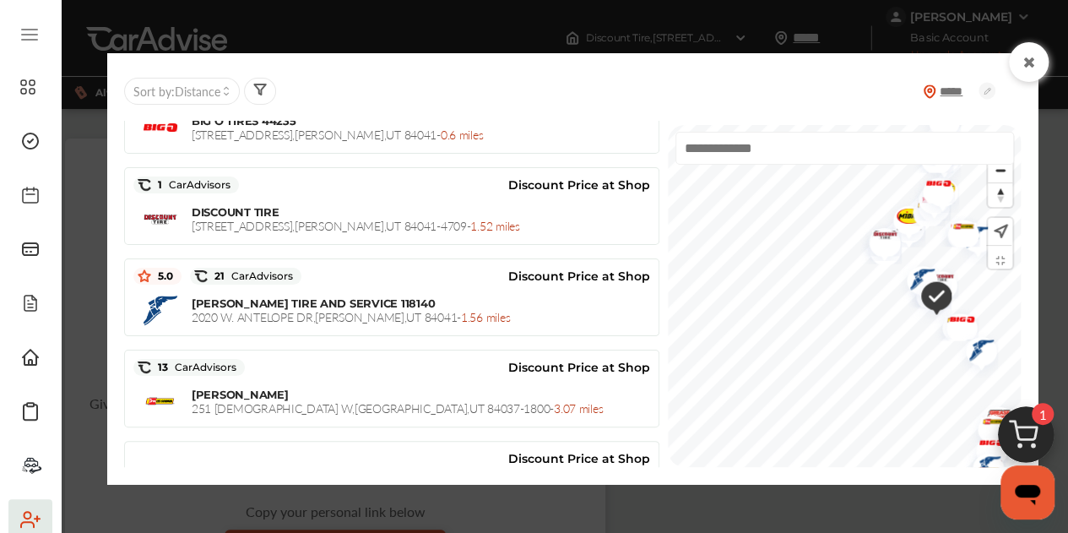
scroll to position [251, 0]
click at [1025, 62] on icon at bounding box center [1029, 63] width 16 height 14
